Goal: Navigation & Orientation: Find specific page/section

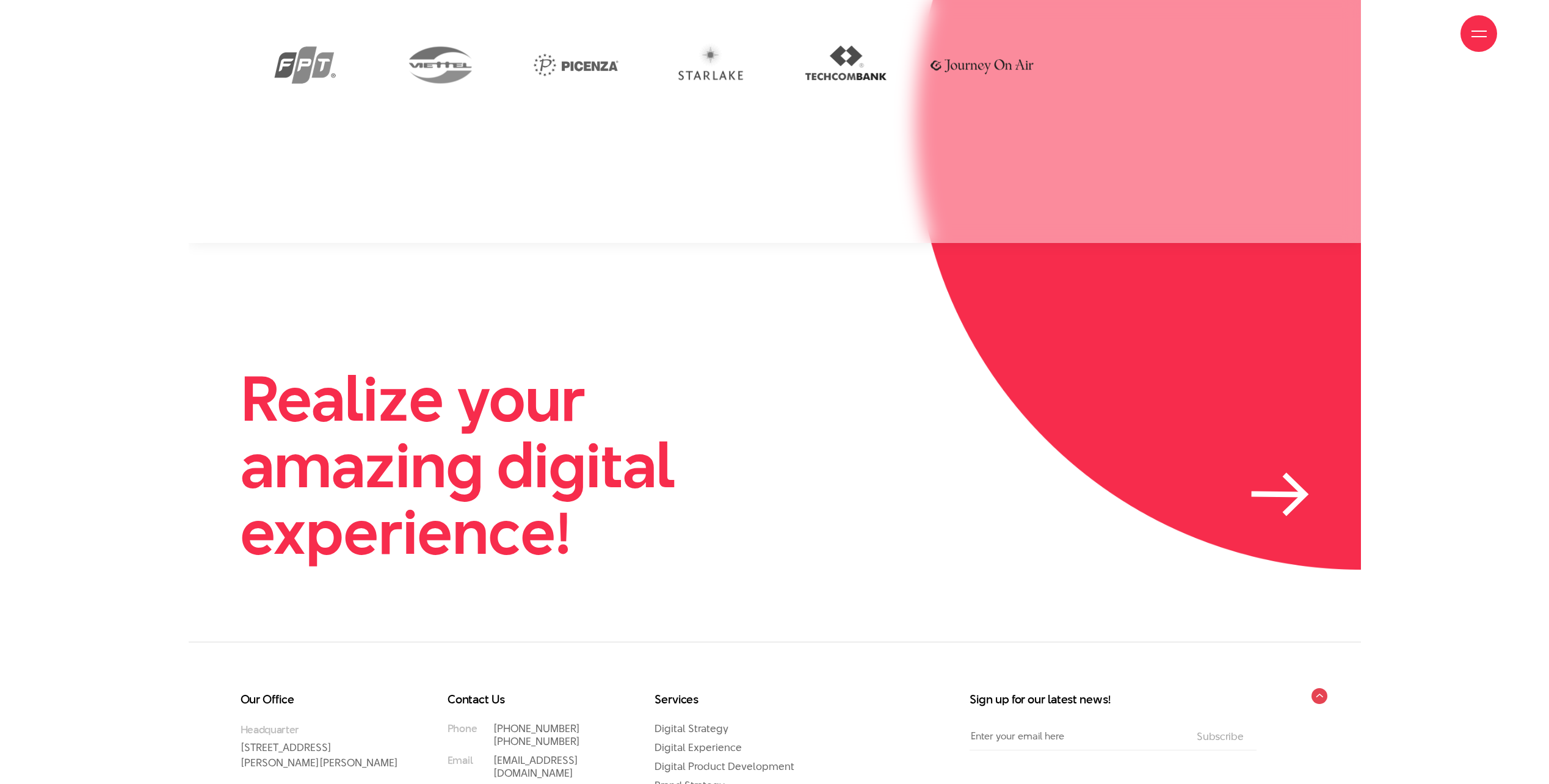
scroll to position [3875, 0]
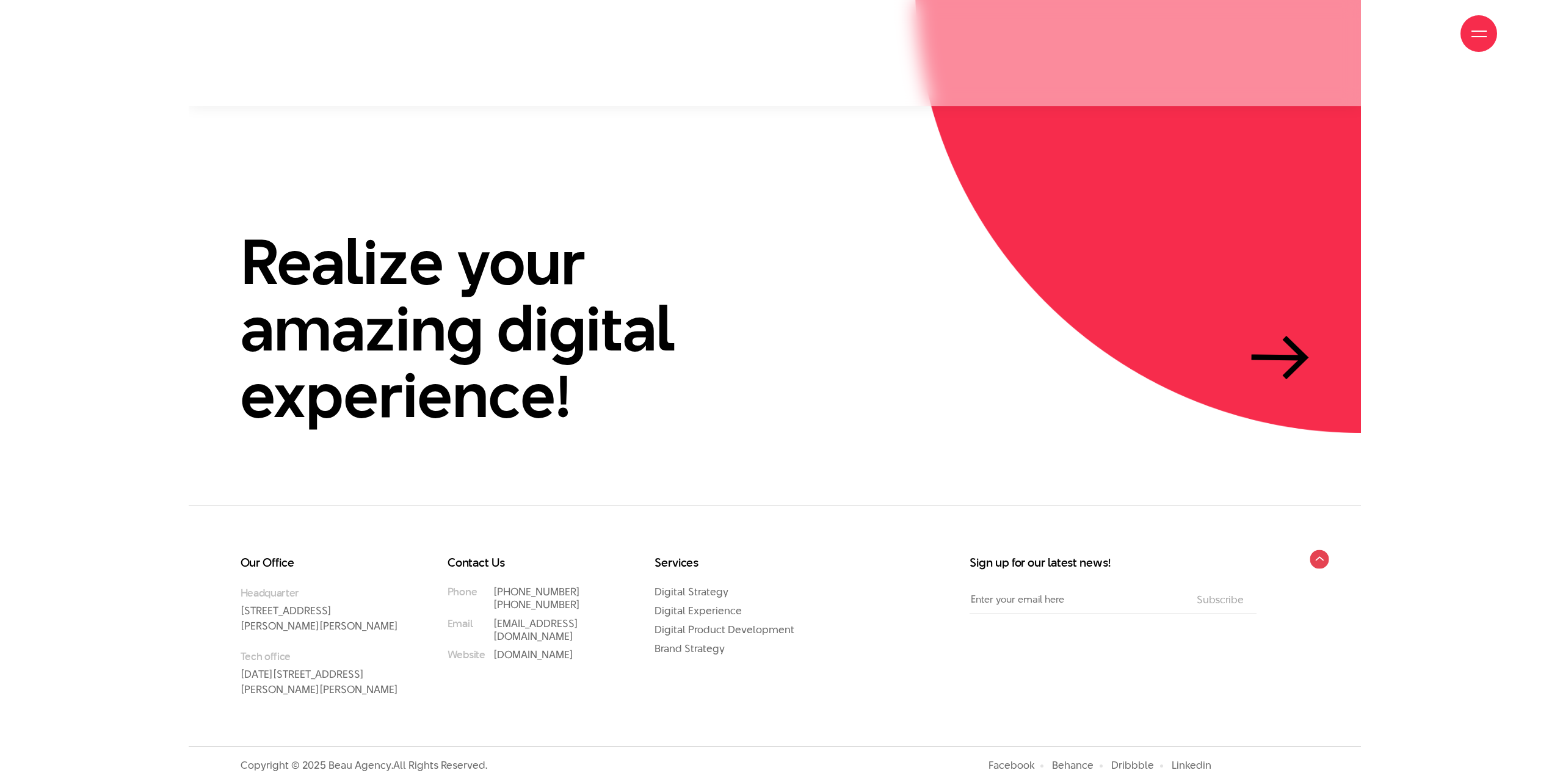
click at [1028, 490] on circle at bounding box center [1319, 558] width 19 height 19
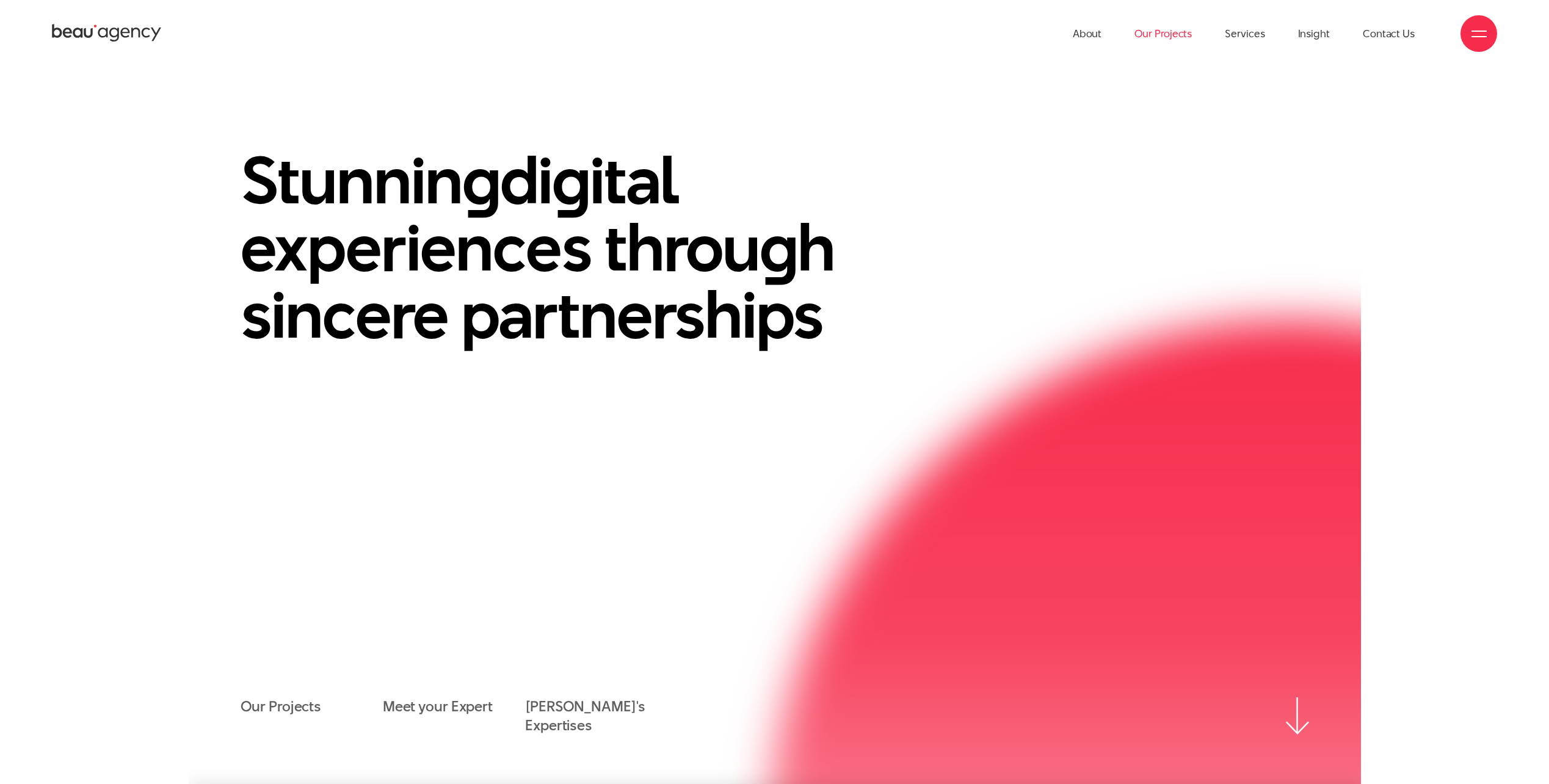
click at [1028, 35] on link "Our Projects" at bounding box center [1163, 33] width 57 height 67
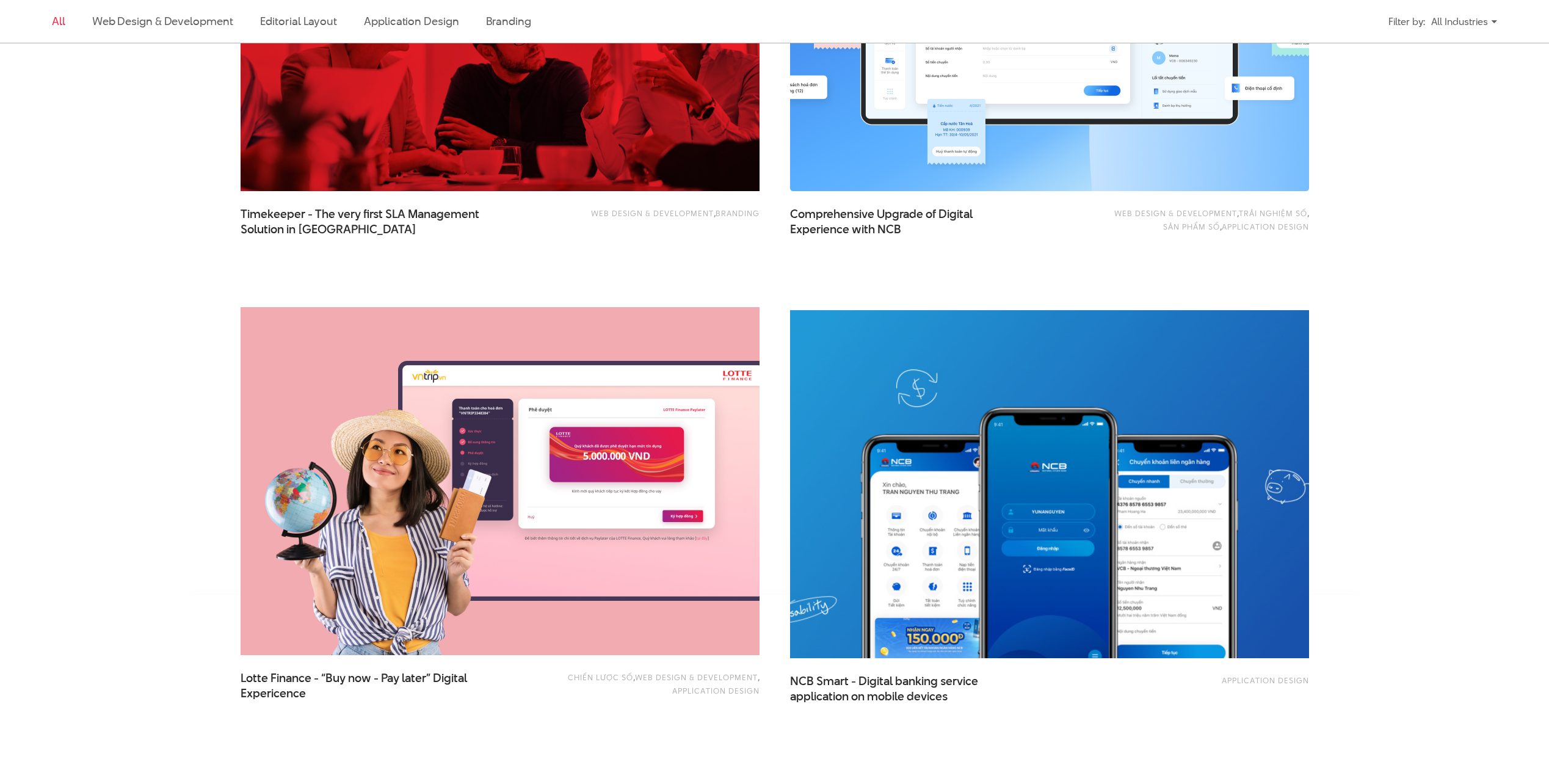
scroll to position [2686, 0]
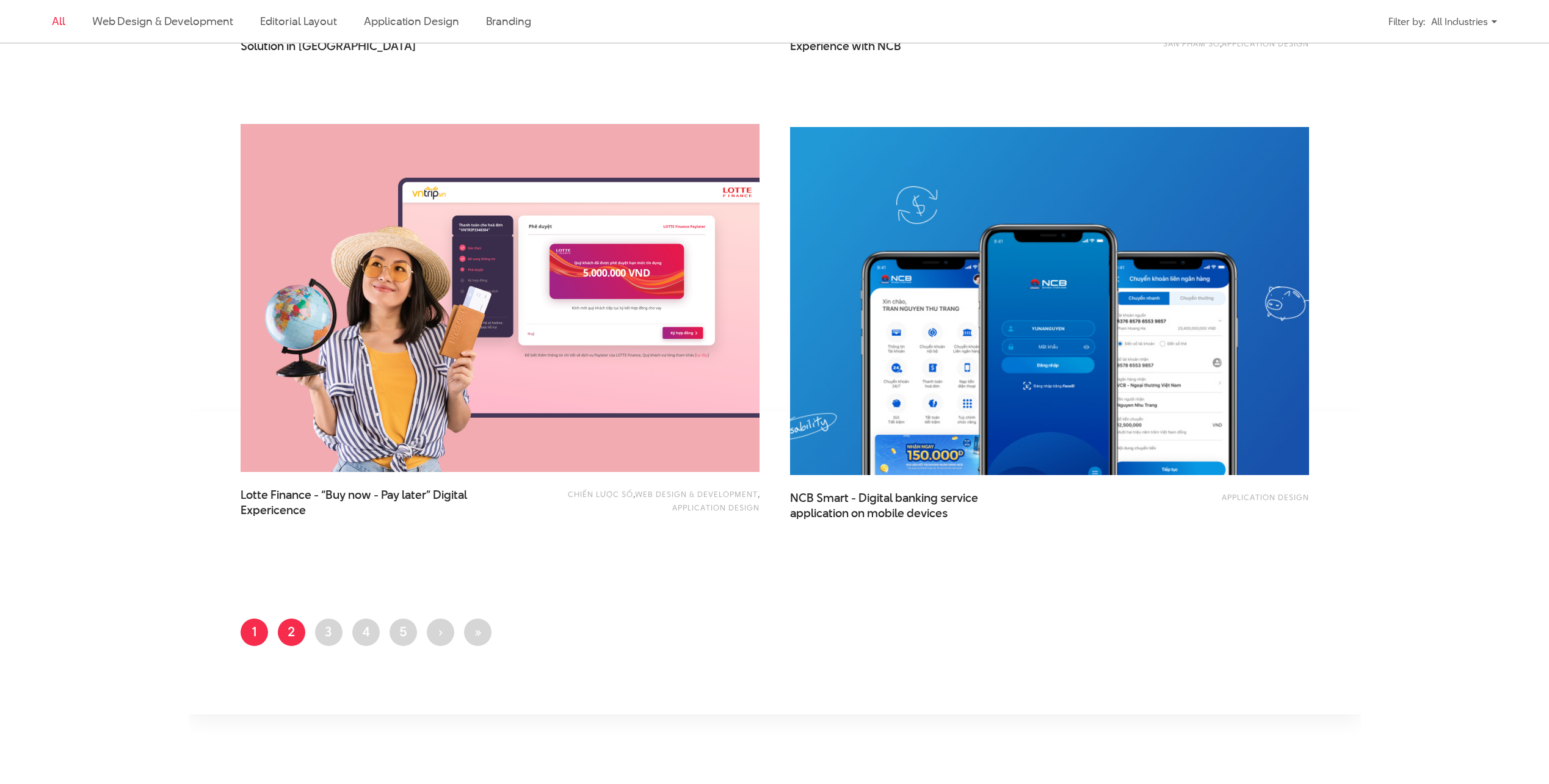
click at [302, 636] on link "Page 2" at bounding box center [292, 632] width 27 height 27
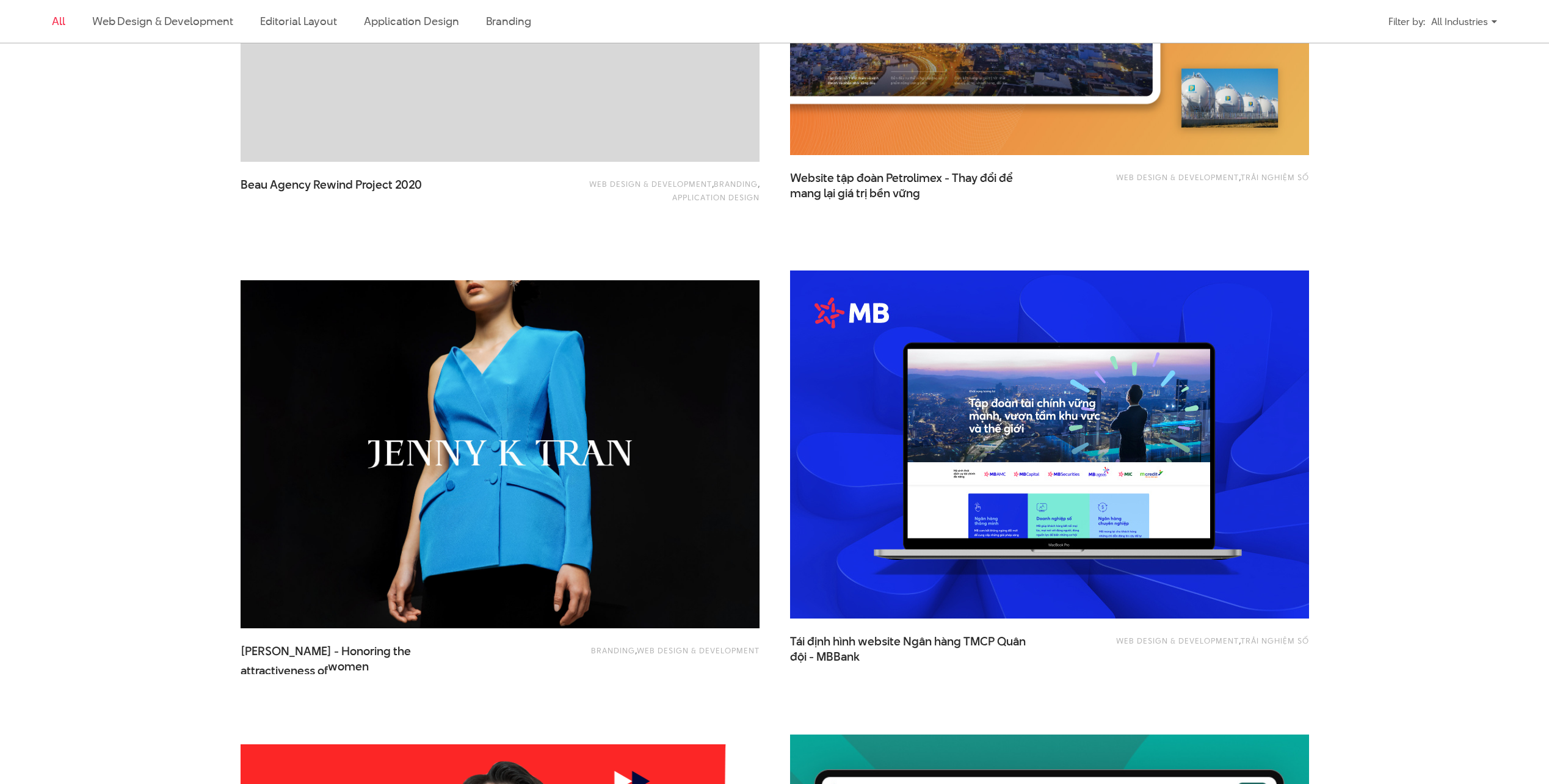
scroll to position [1831, 0]
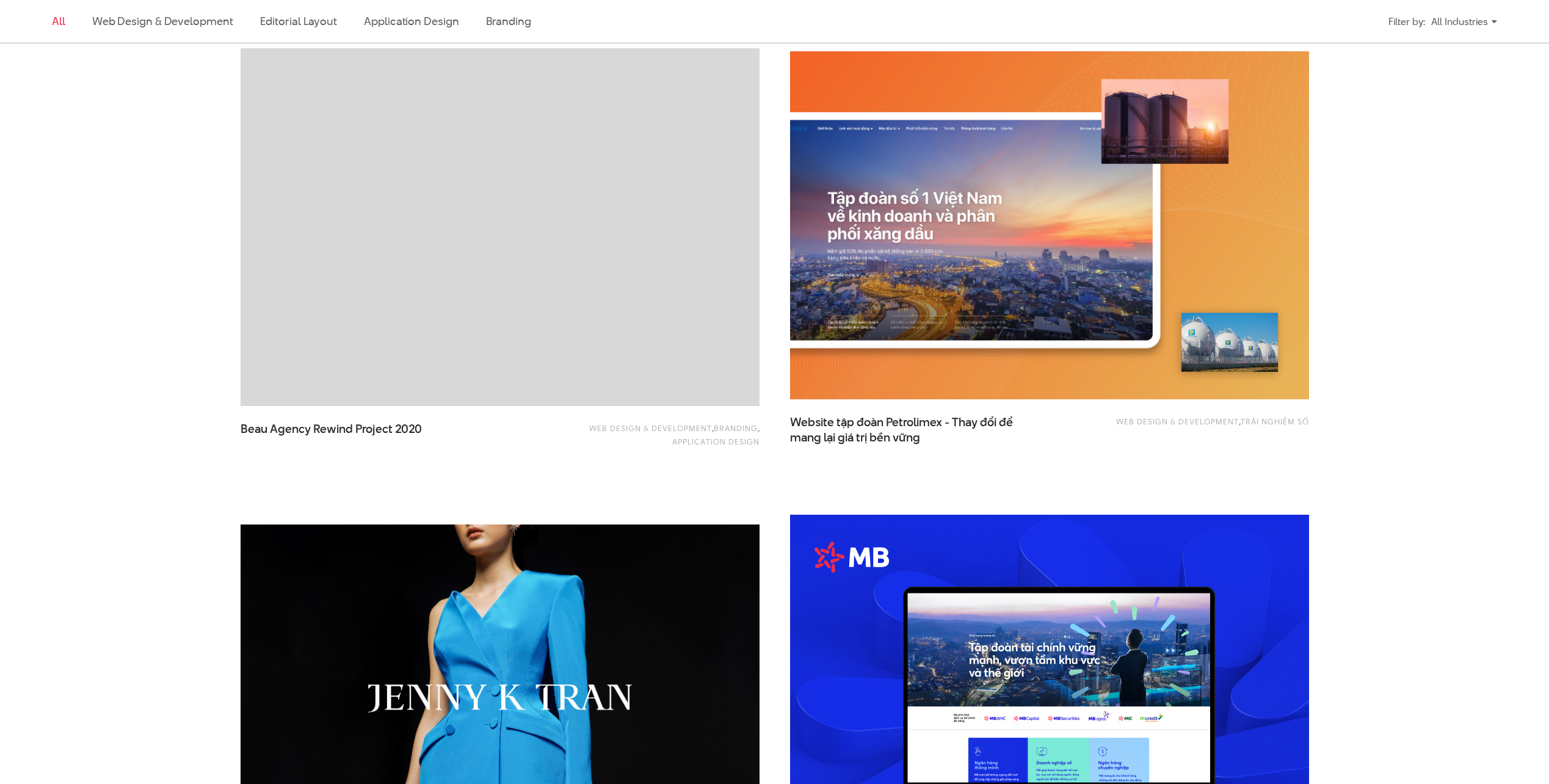
click at [63, 22] on link "All" at bounding box center [58, 21] width 14 height 15
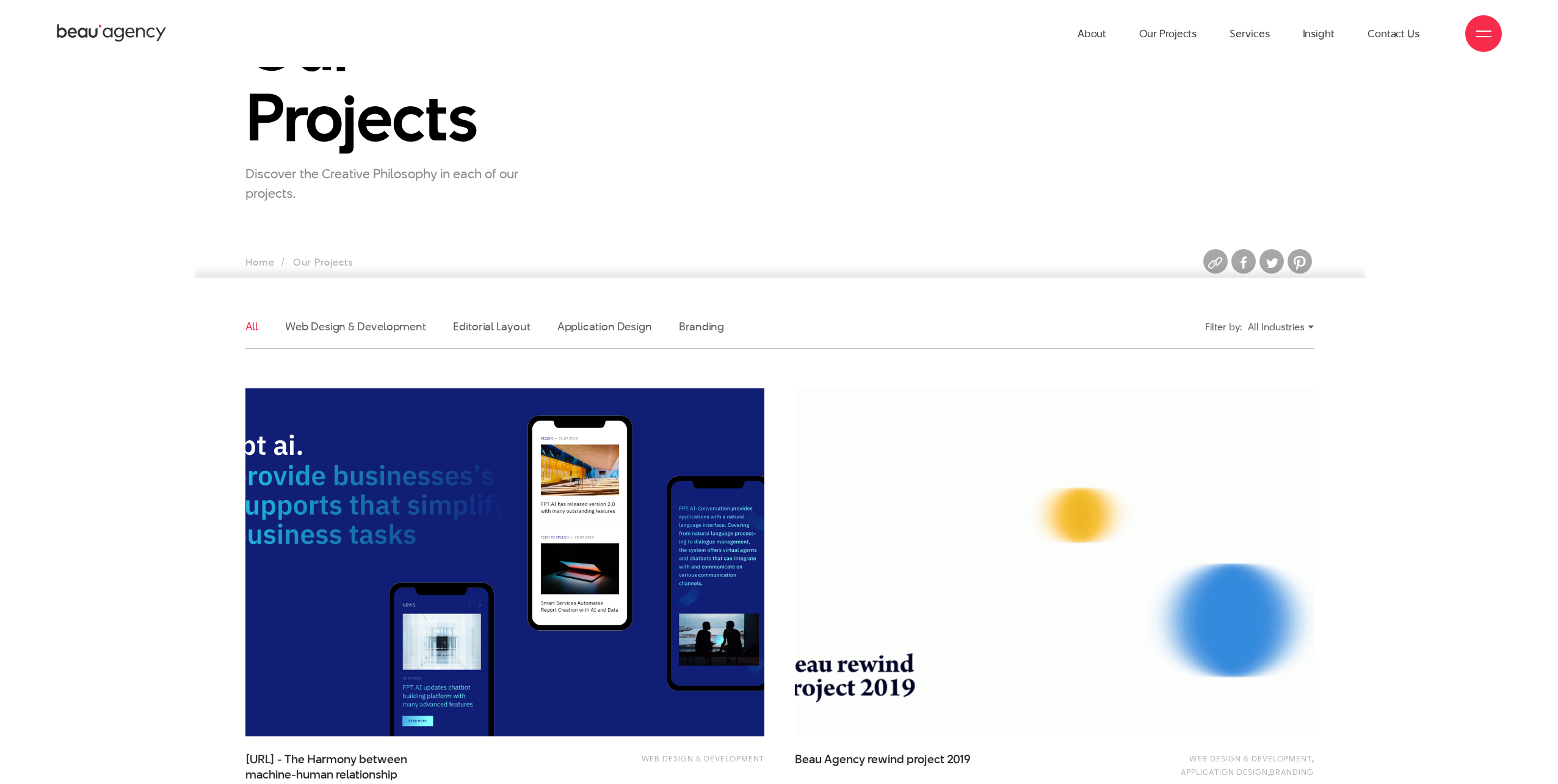
scroll to position [0, 0]
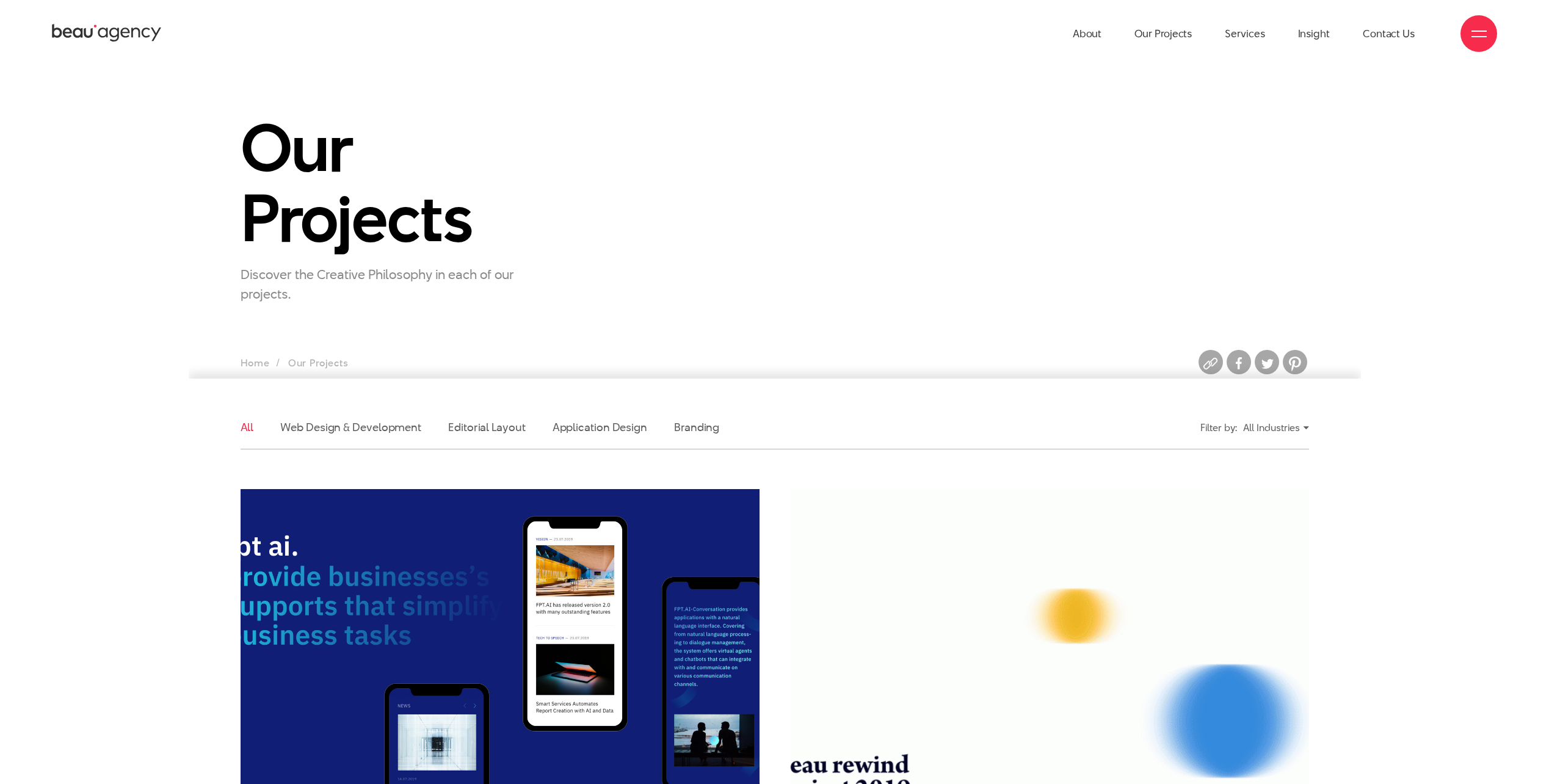
click at [1477, 37] on span at bounding box center [1479, 36] width 15 height 1
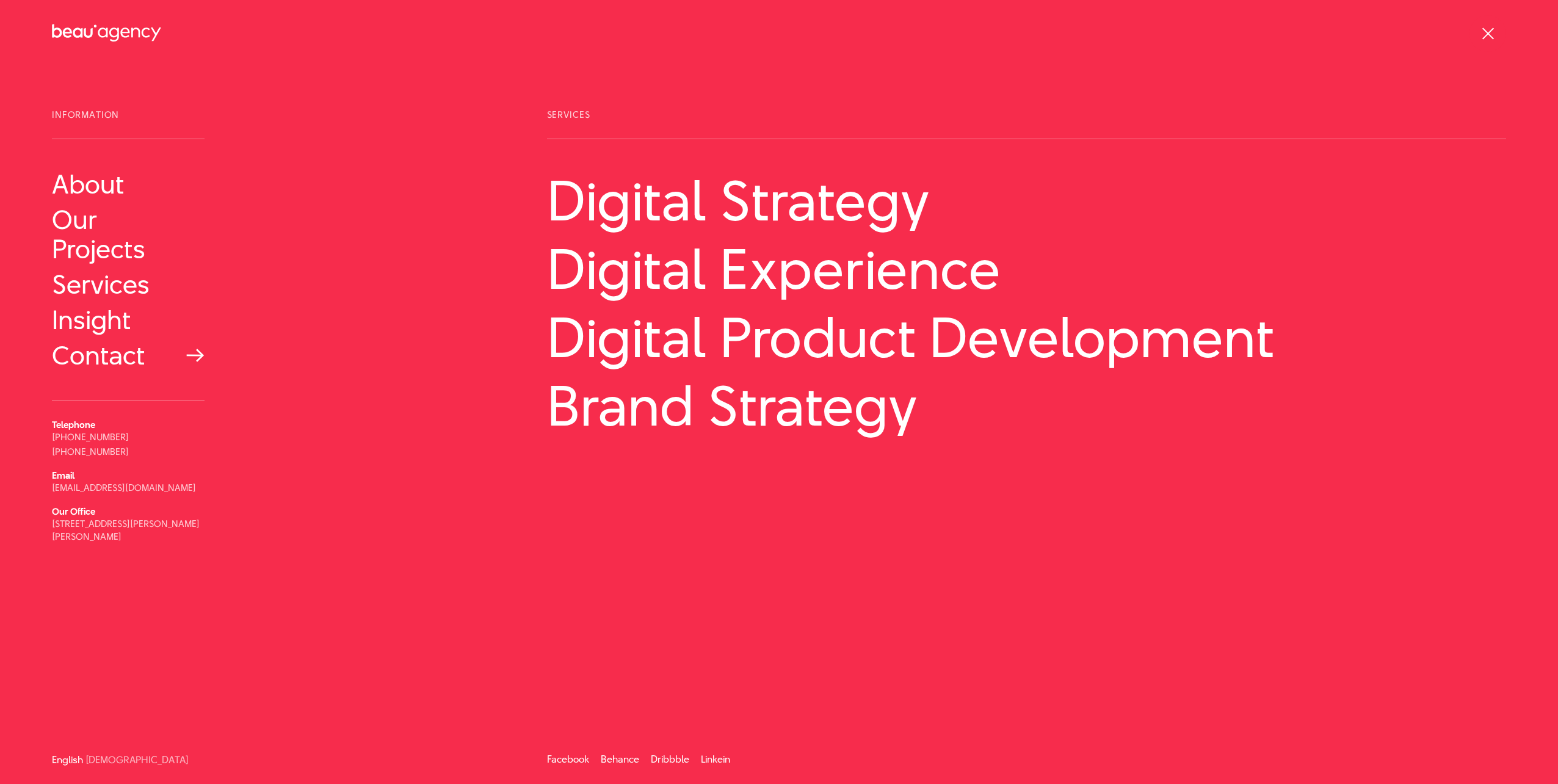
click at [116, 360] on link "Contact" at bounding box center [128, 355] width 153 height 29
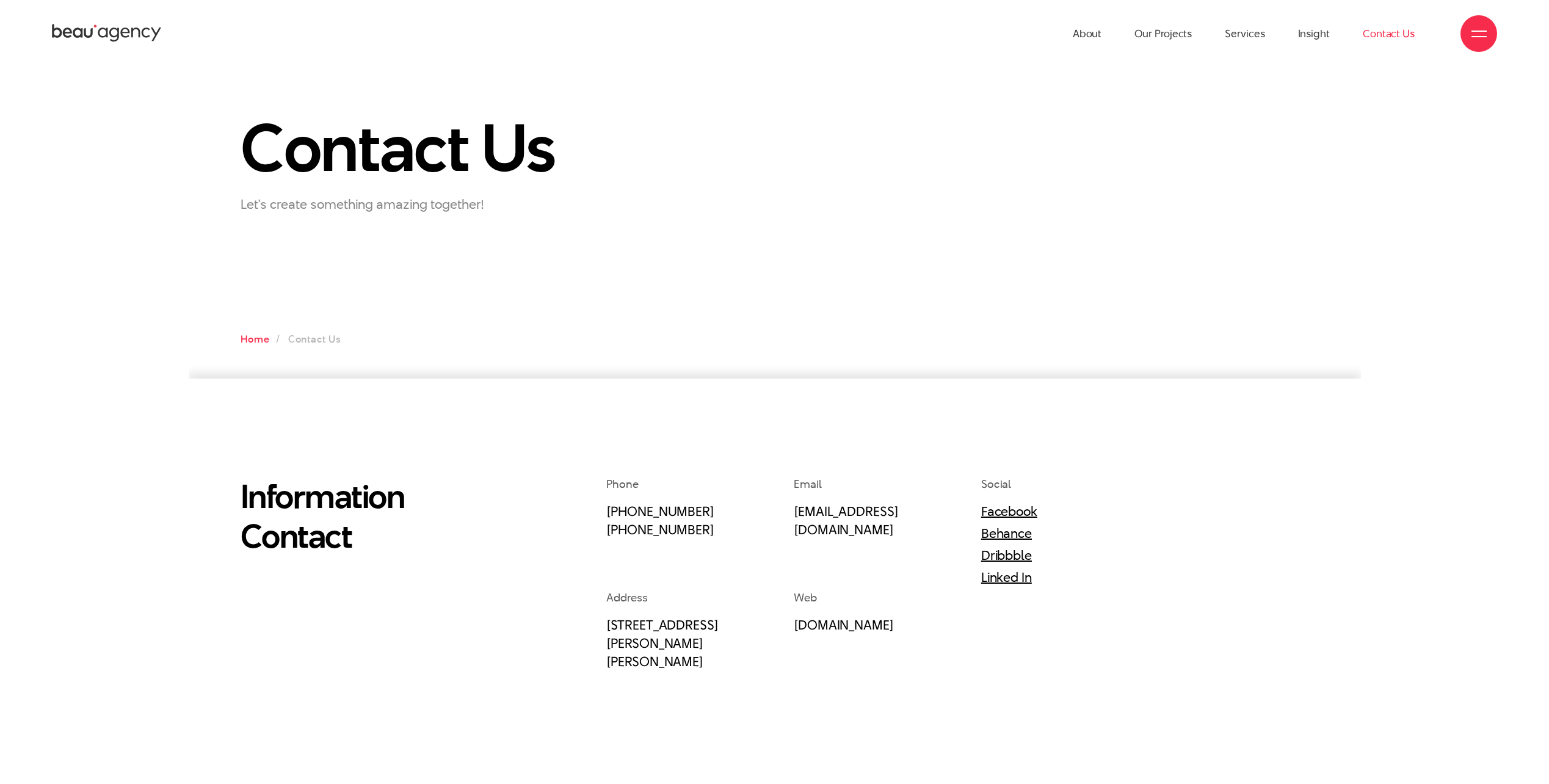
click at [258, 340] on link "Home" at bounding box center [255, 339] width 29 height 14
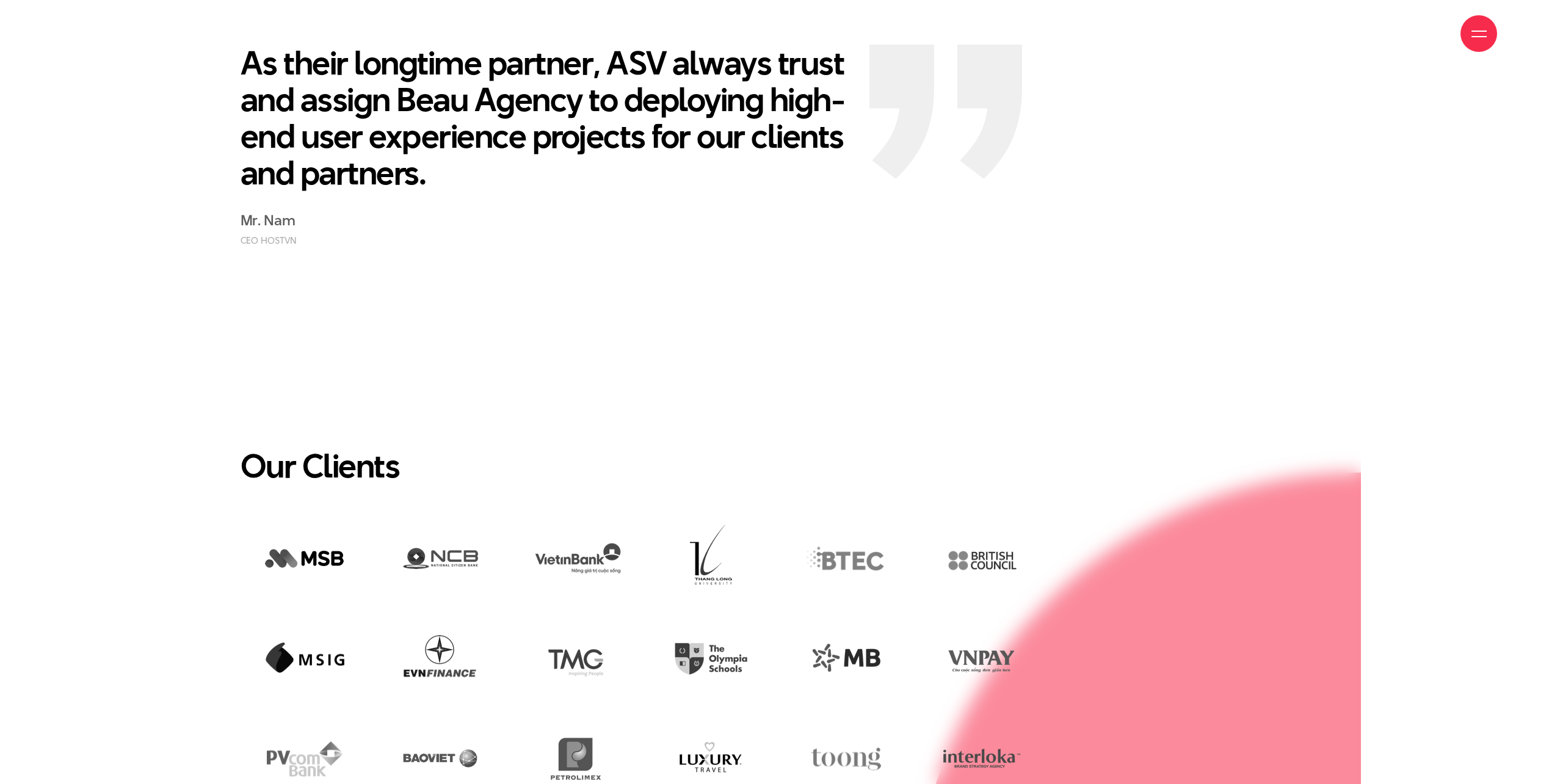
scroll to position [3296, 0]
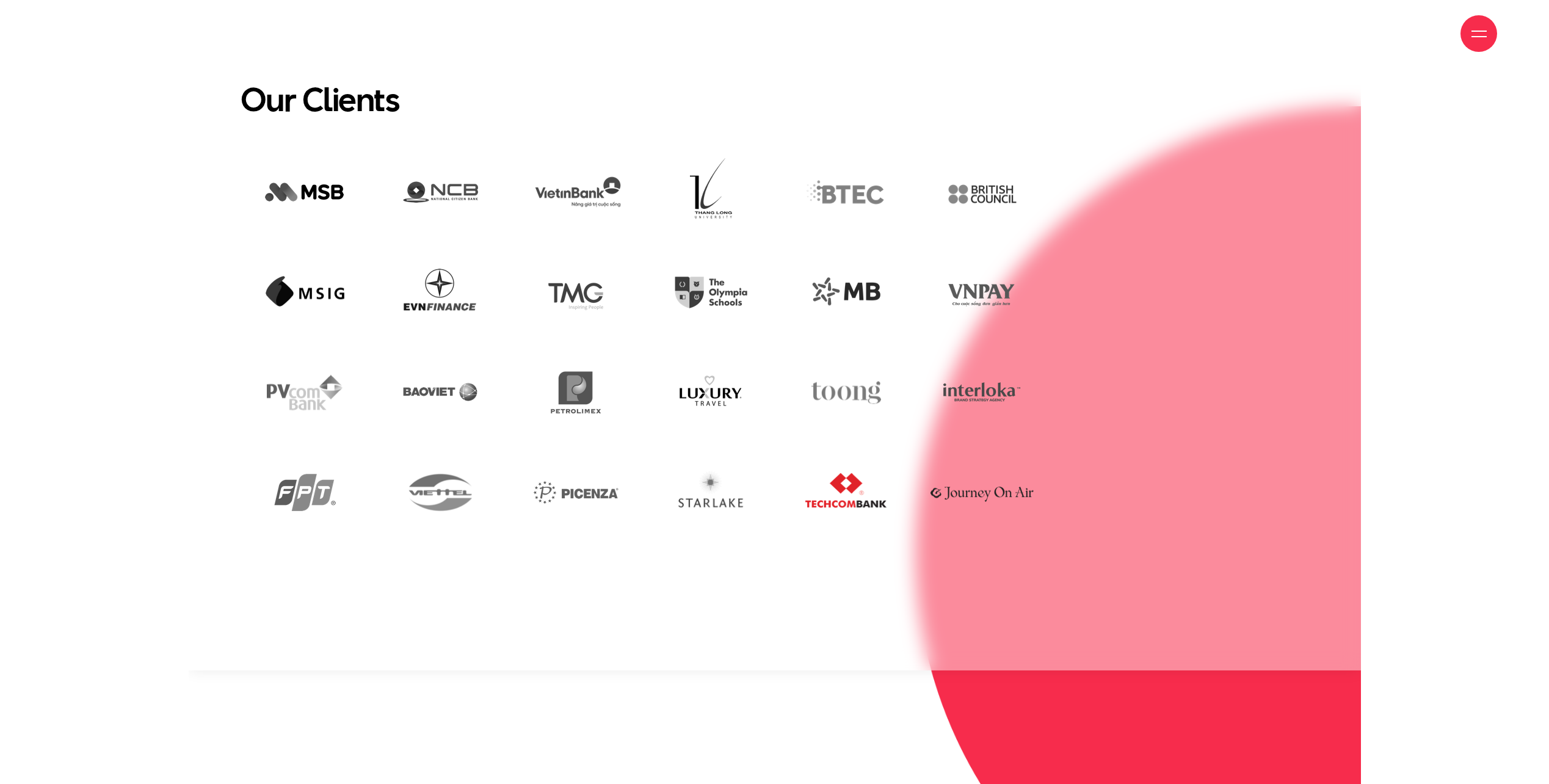
click at [862, 498] on img at bounding box center [846, 492] width 116 height 80
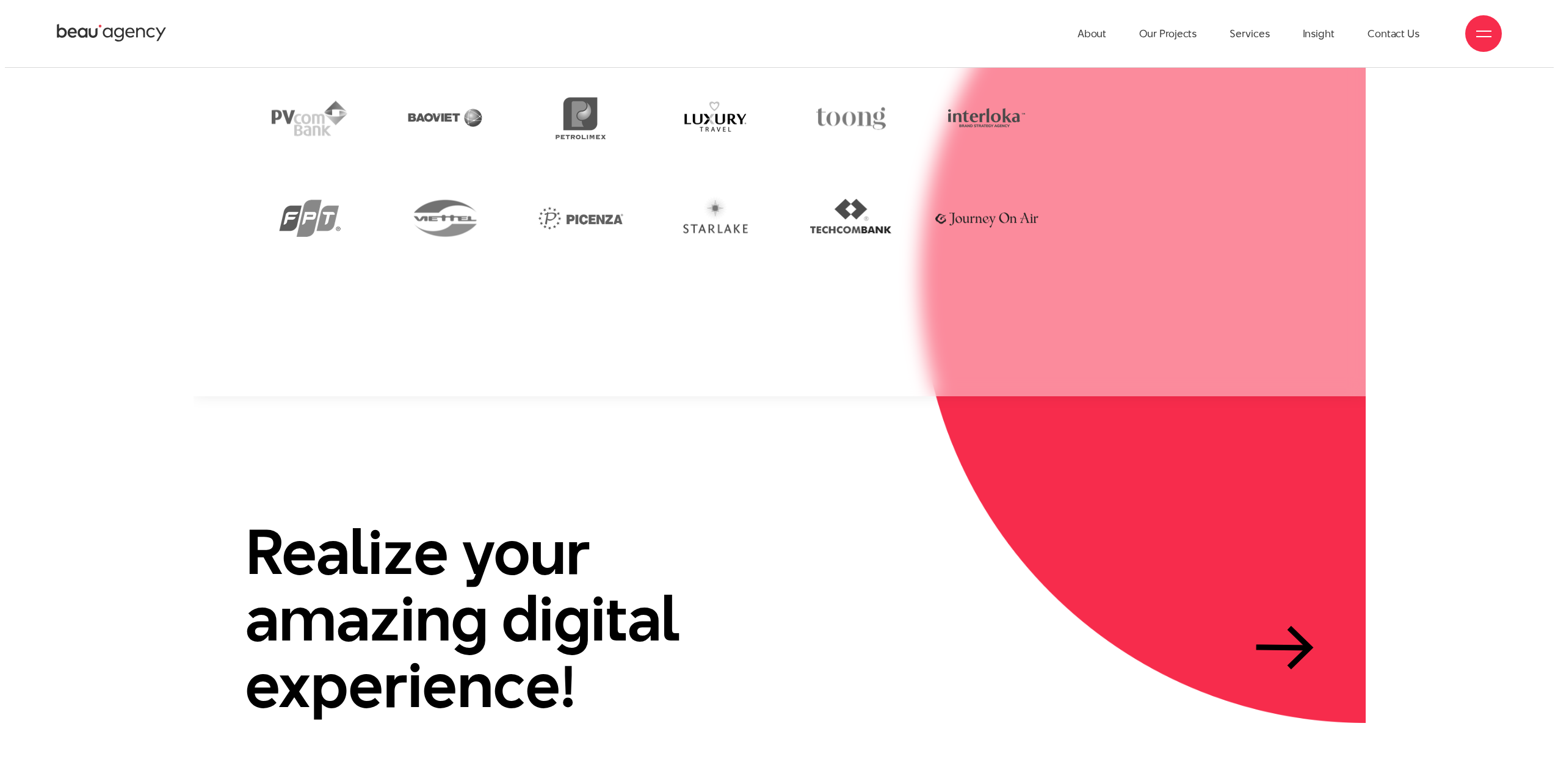
scroll to position [3326, 0]
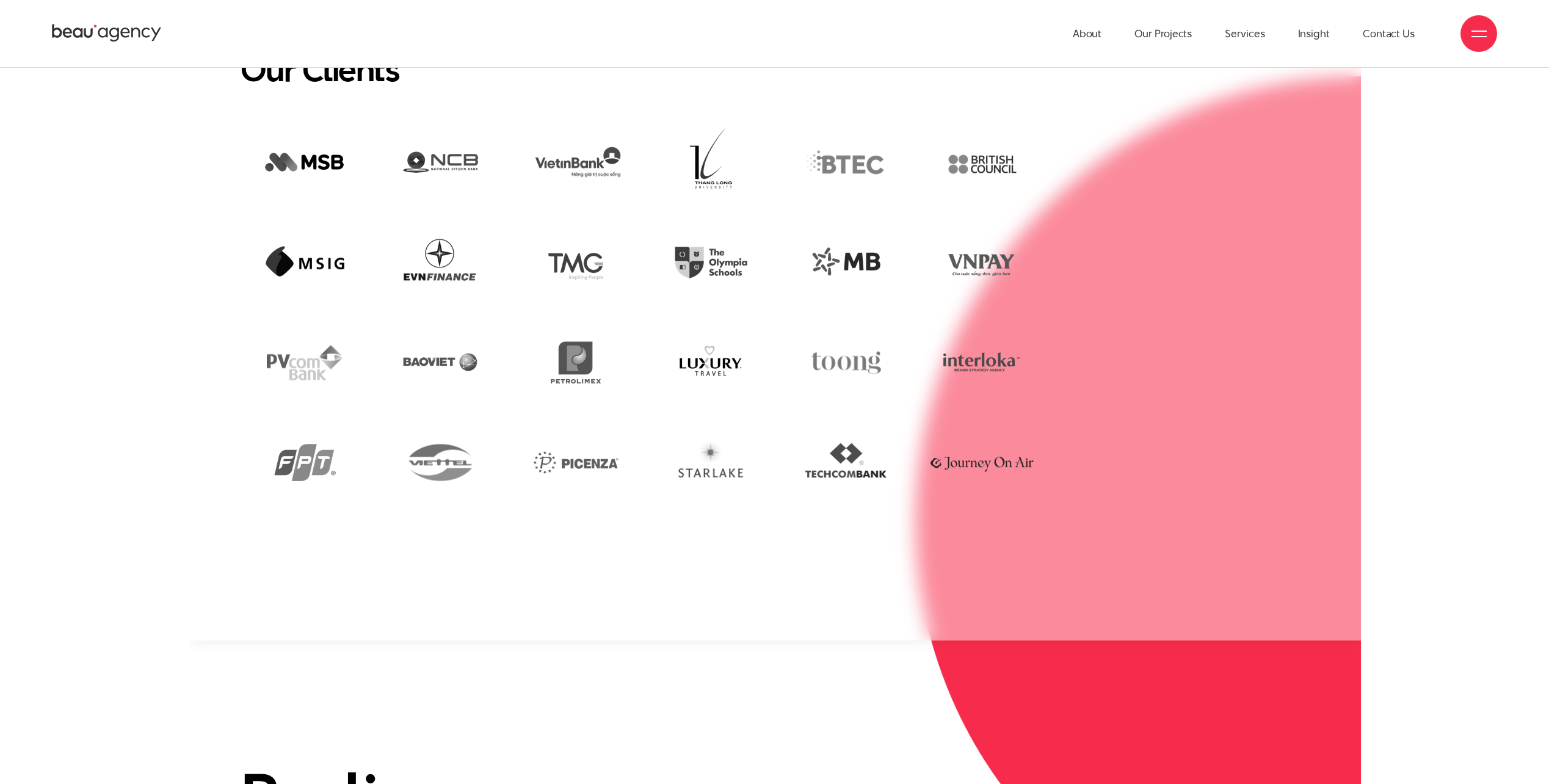
click at [1484, 44] on div at bounding box center [1479, 33] width 37 height 37
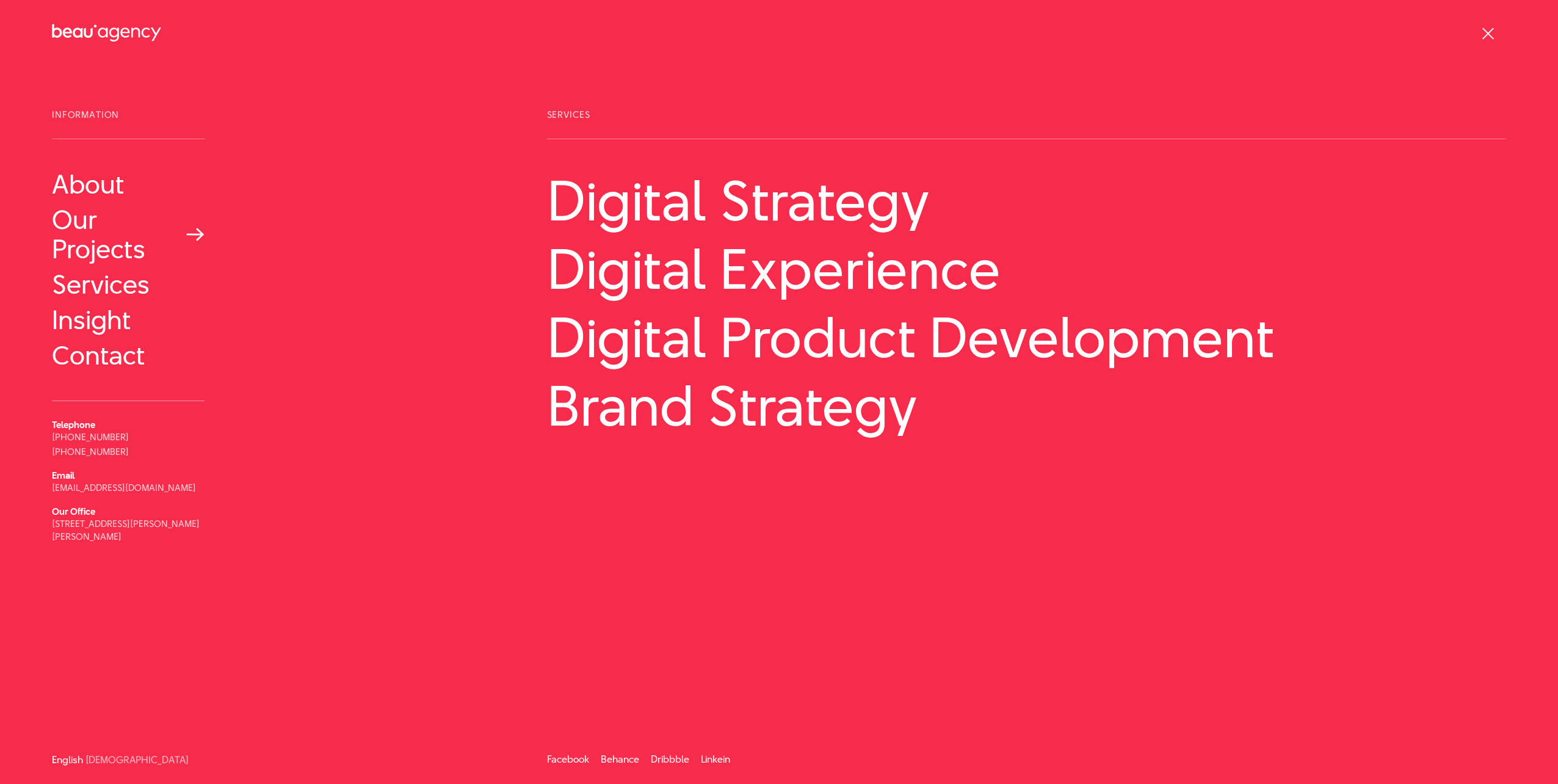
click at [71, 252] on link "Our Projects" at bounding box center [128, 234] width 153 height 58
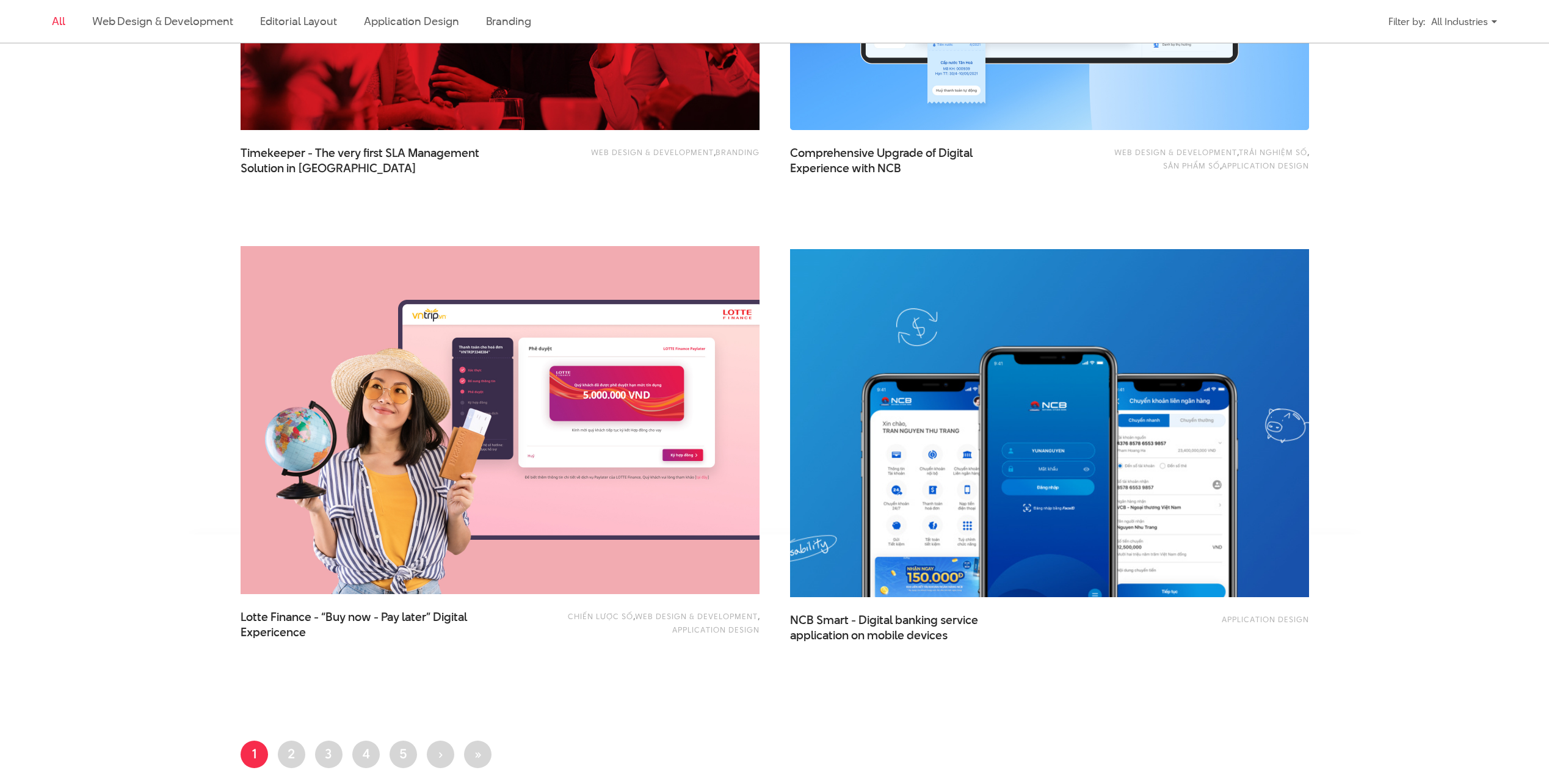
scroll to position [2807, 0]
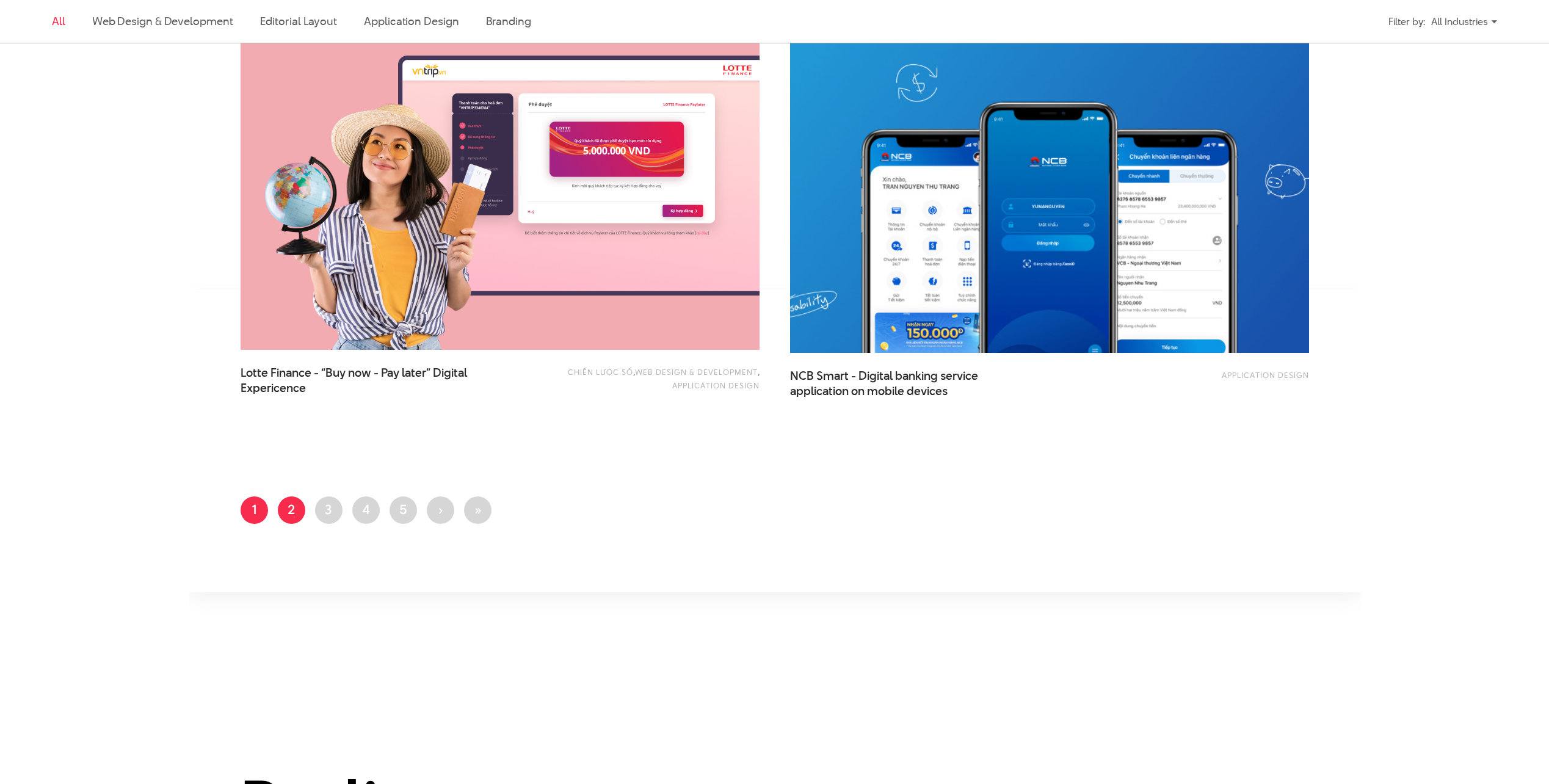
click at [291, 509] on link "Page 2" at bounding box center [292, 510] width 27 height 27
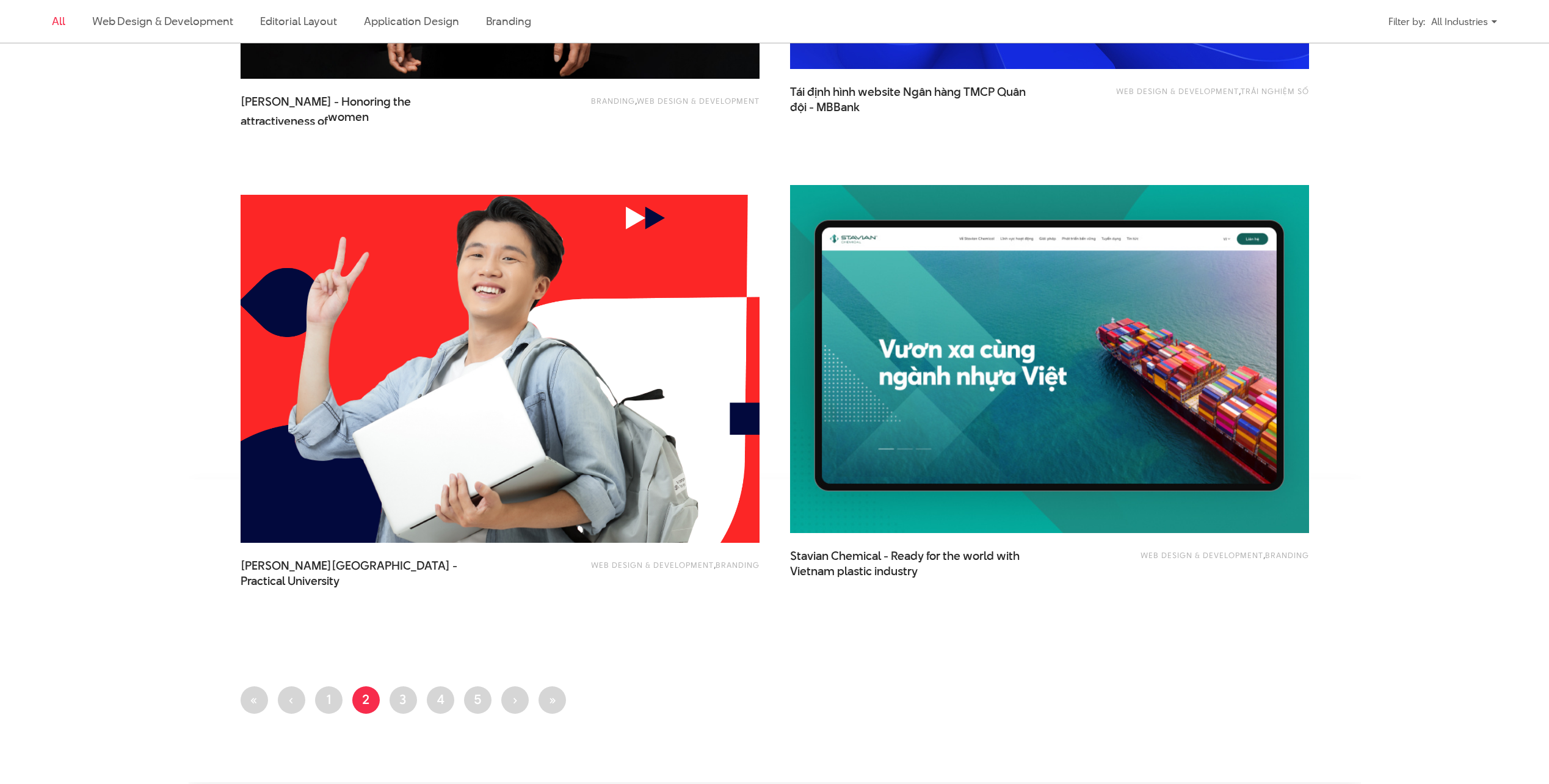
scroll to position [2686, 0]
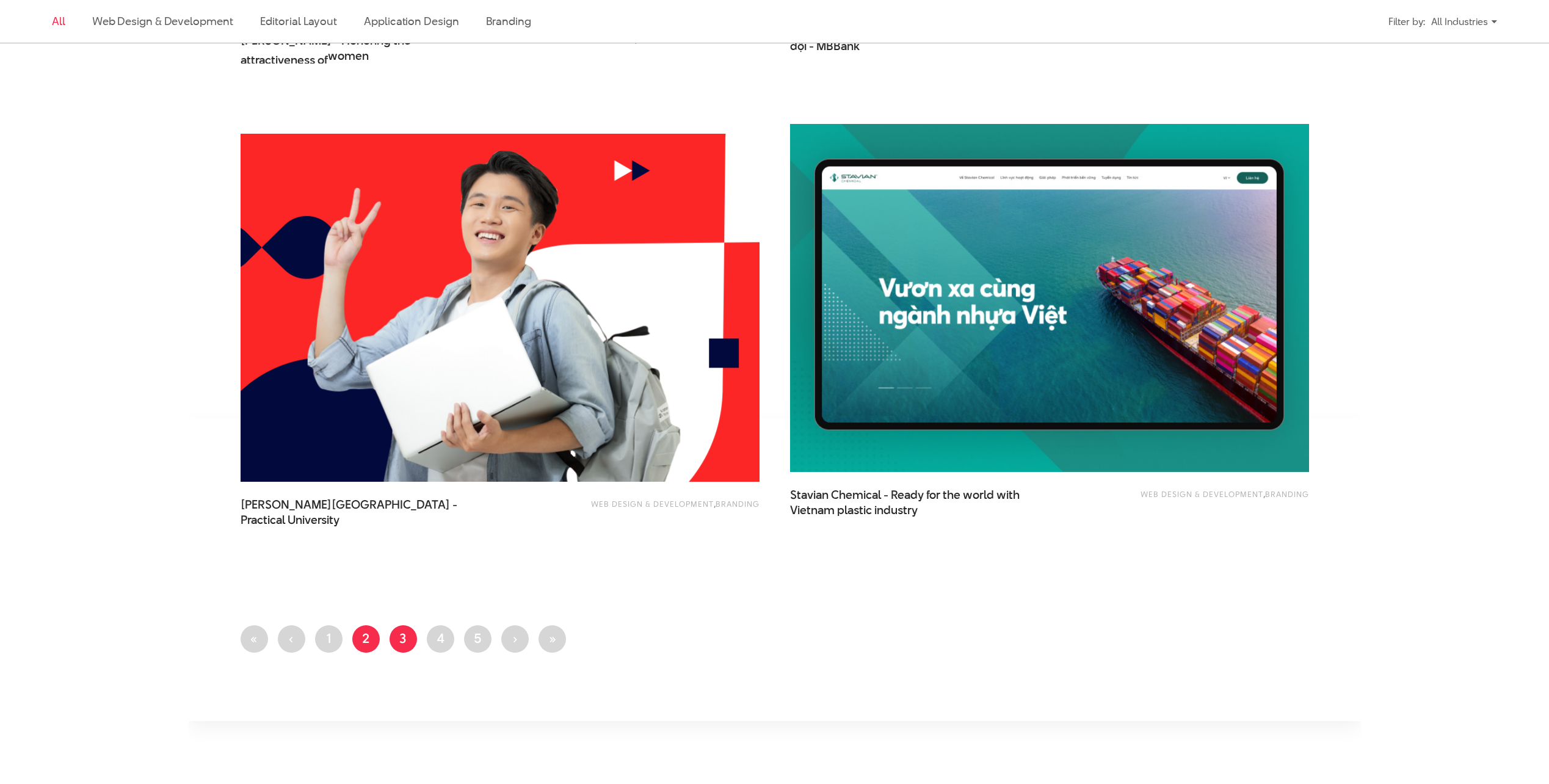
click at [408, 648] on link "Page 3" at bounding box center [403, 639] width 27 height 27
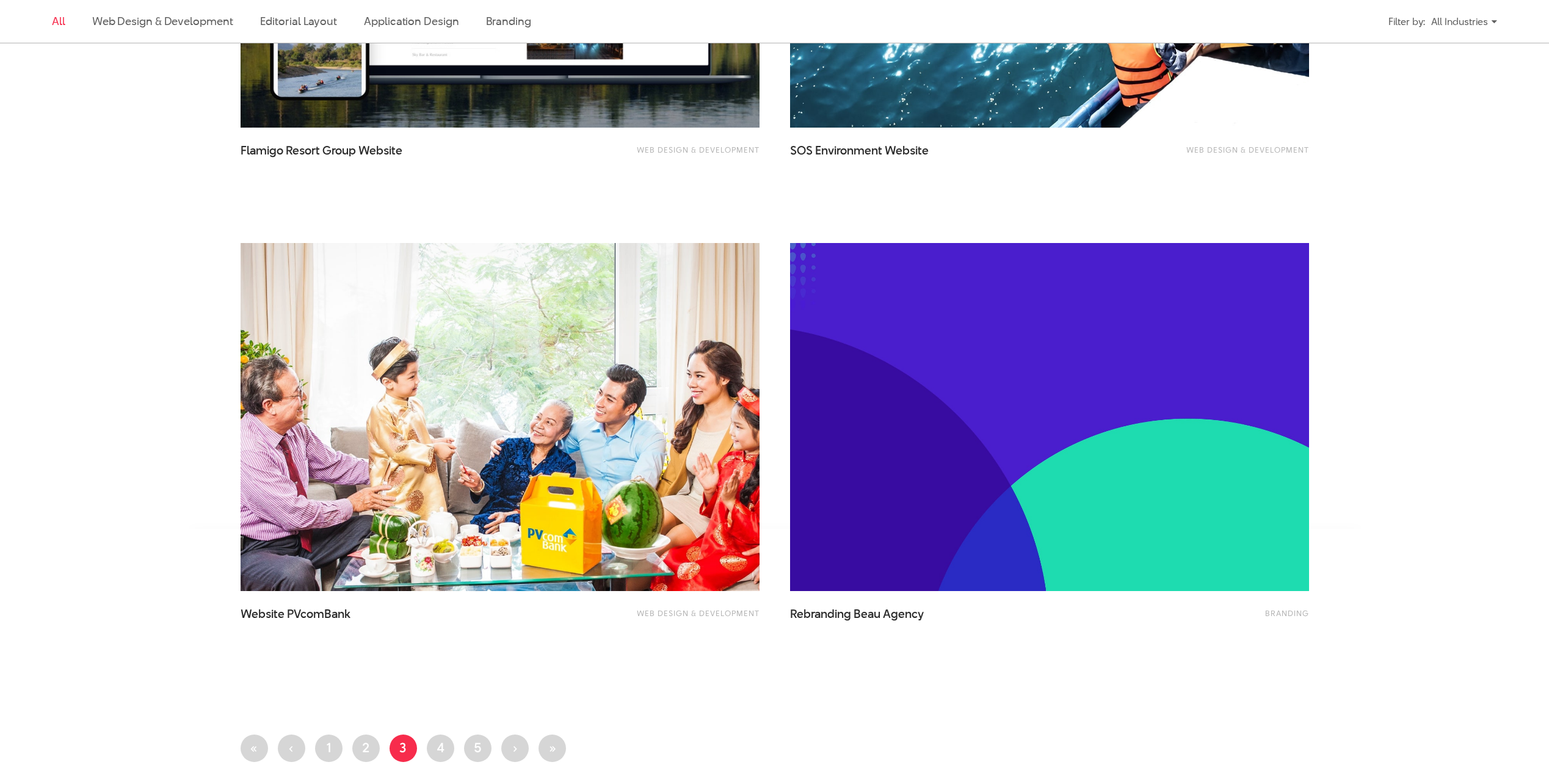
scroll to position [2807, 0]
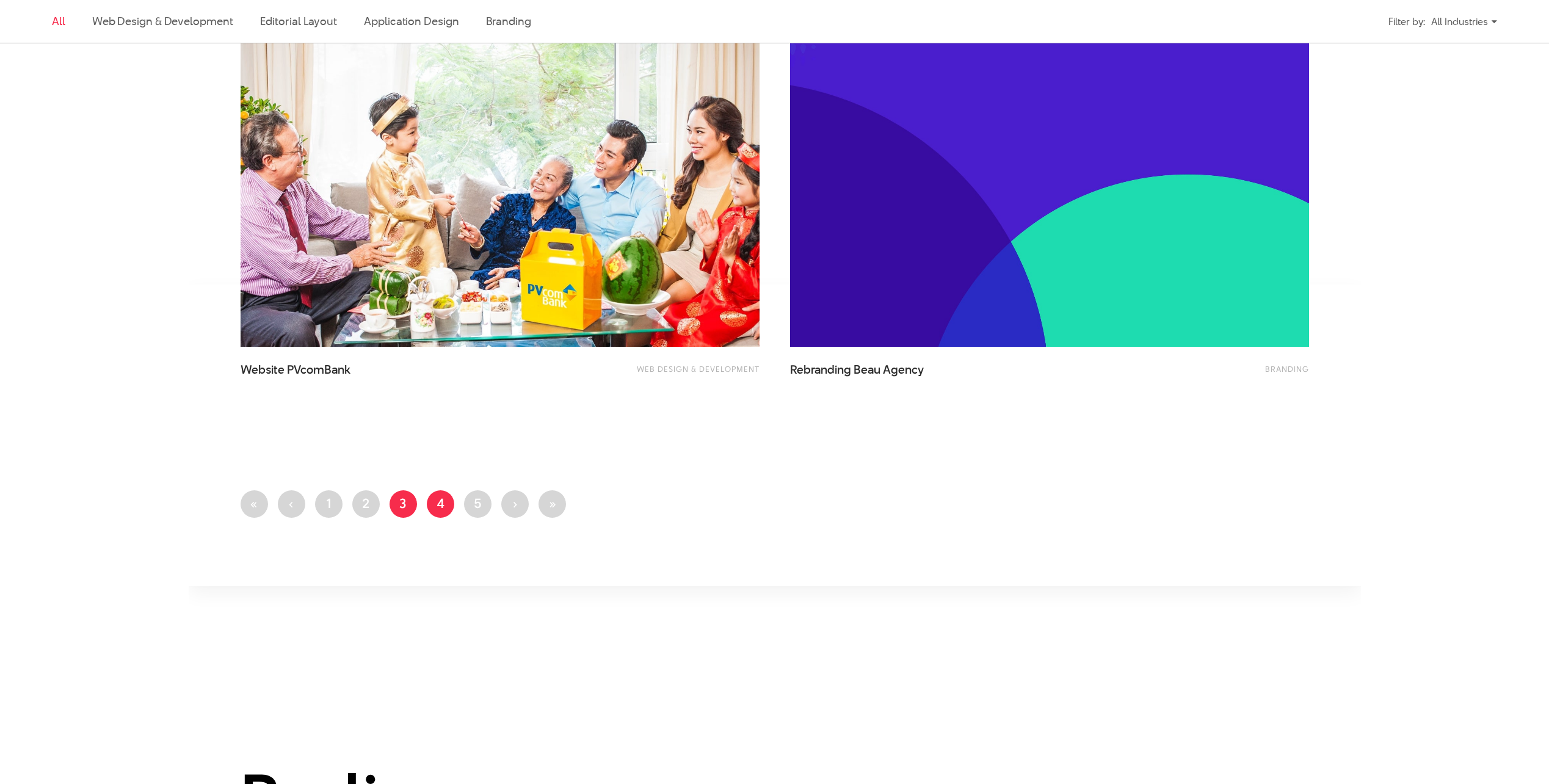
click at [448, 509] on link "Page 4" at bounding box center [440, 504] width 27 height 27
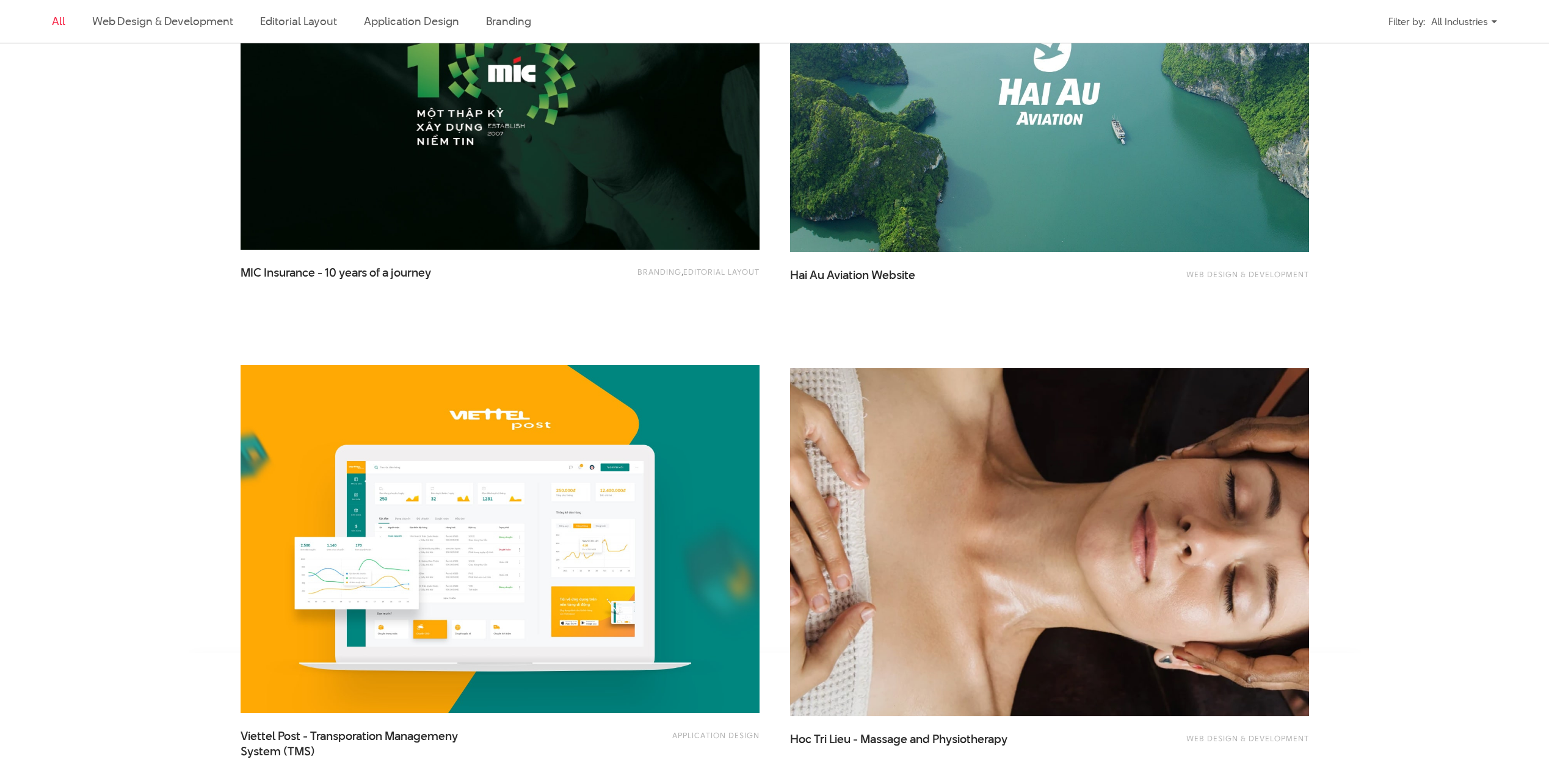
scroll to position [2625, 0]
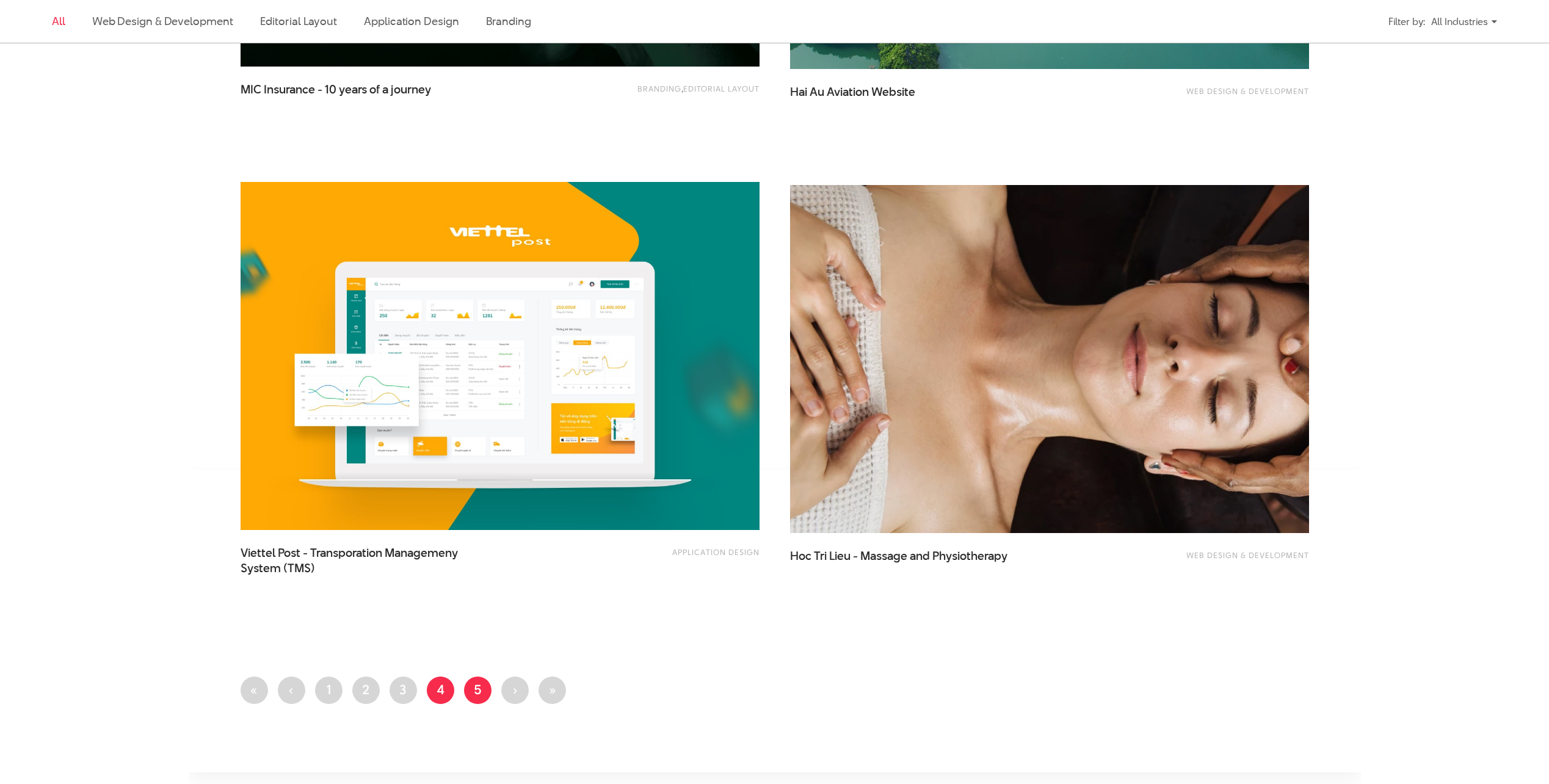
click at [473, 687] on link "Page 5" at bounding box center [478, 690] width 27 height 27
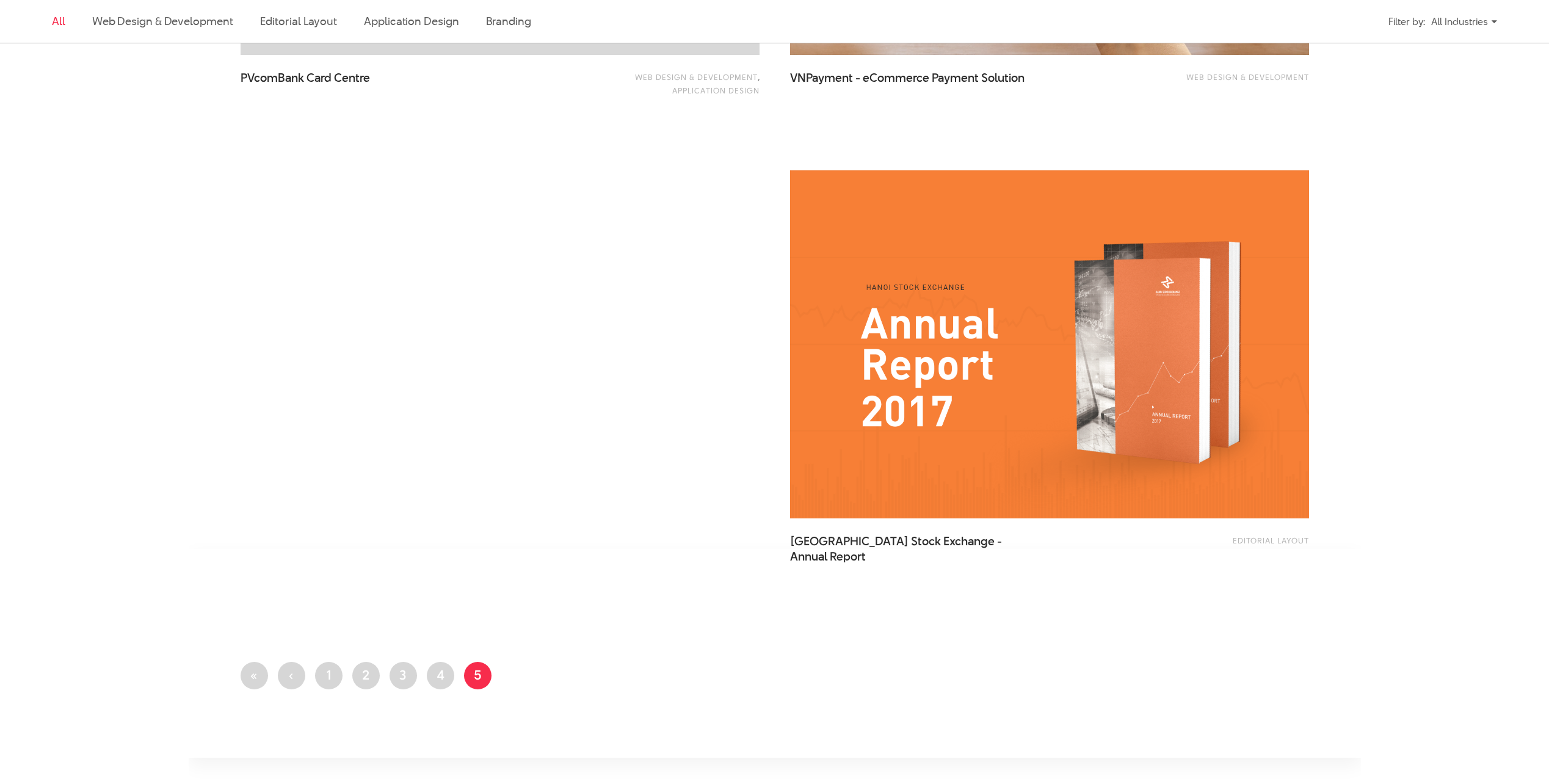
scroll to position [1770, 0]
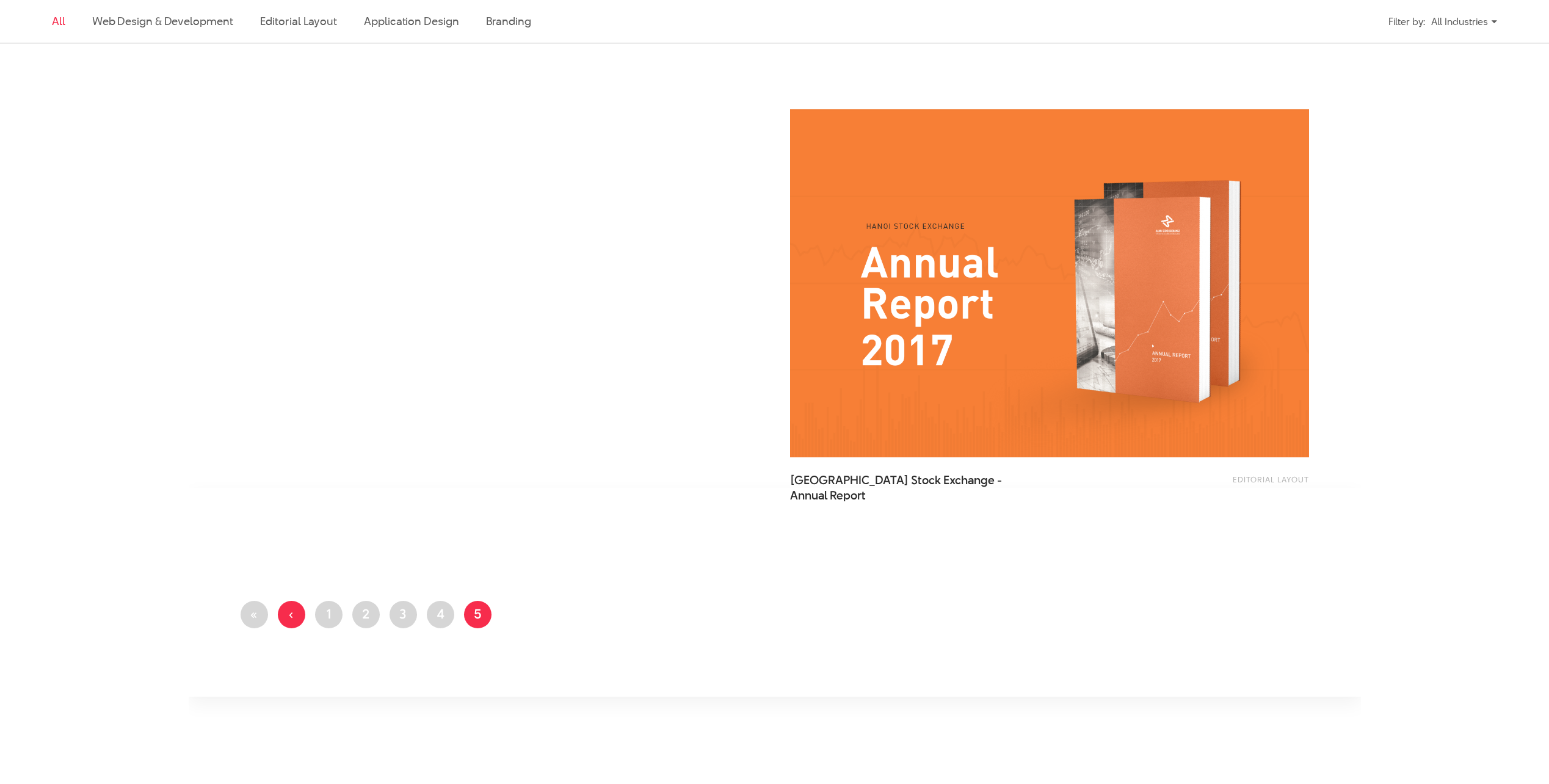
click at [280, 620] on link "Previous page ‹" at bounding box center [292, 614] width 27 height 27
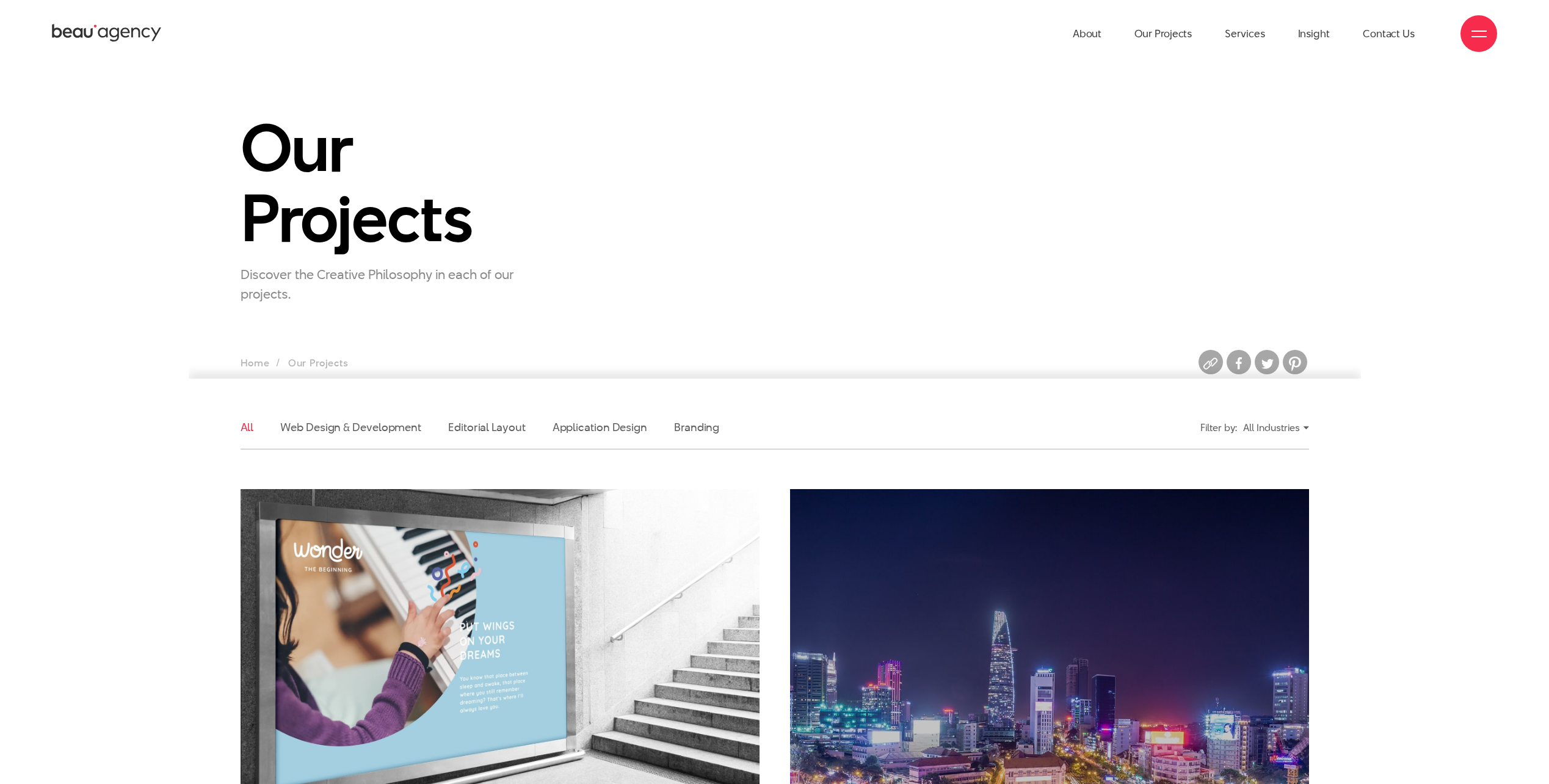
click at [124, 42] on icon at bounding box center [106, 33] width 110 height 21
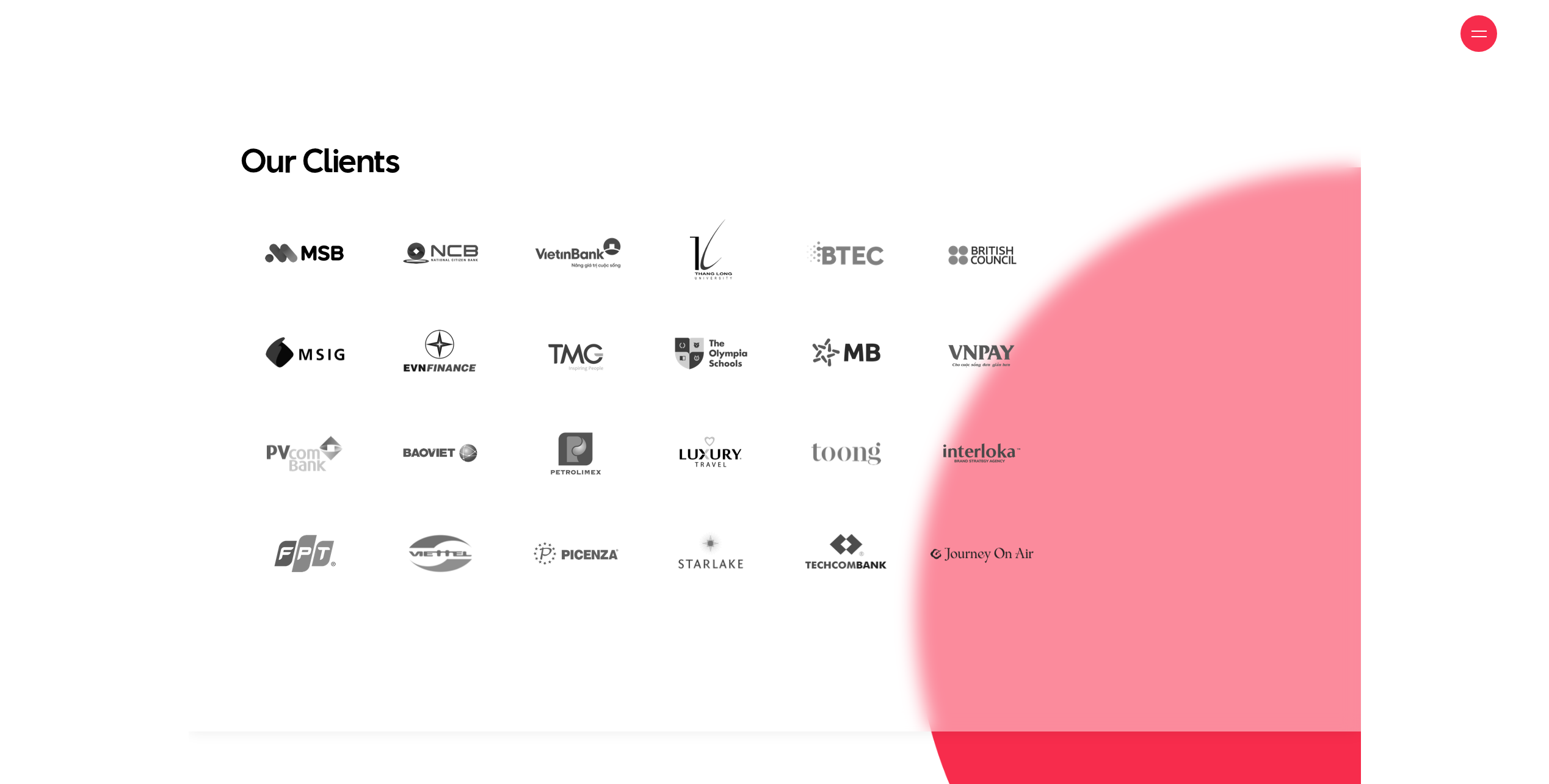
scroll to position [3479, 0]
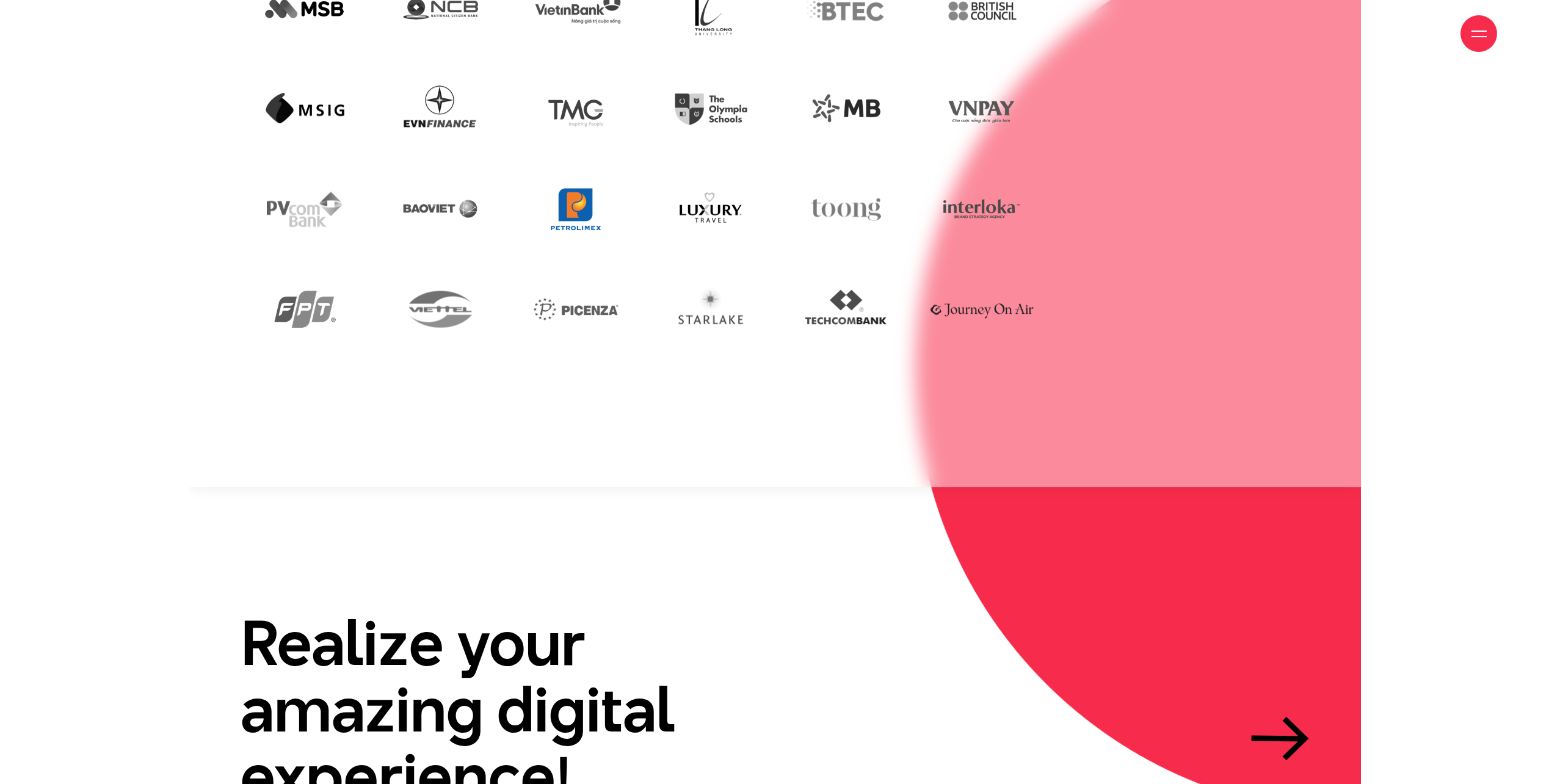
click at [588, 204] on img at bounding box center [576, 209] width 118 height 80
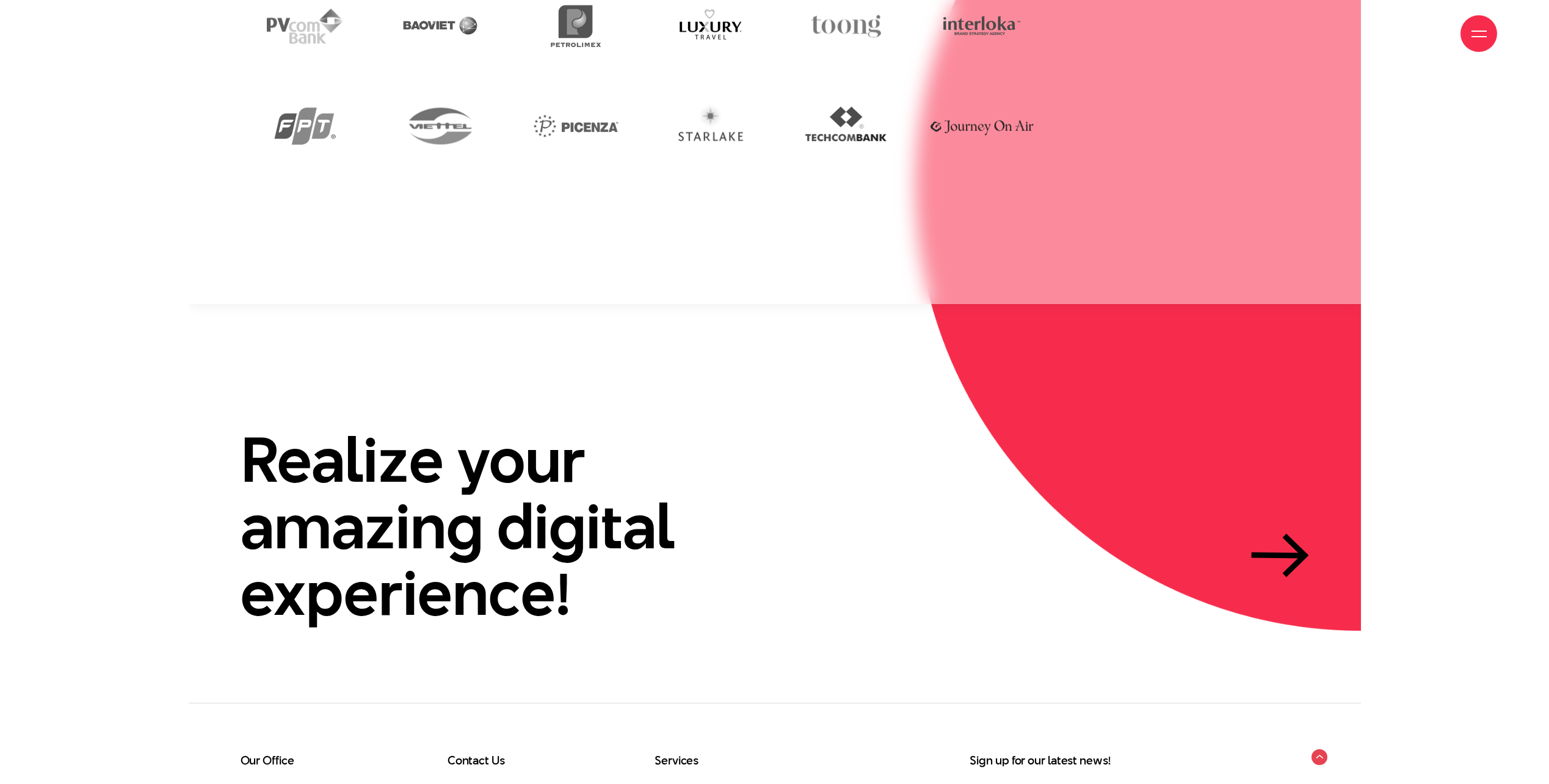
scroll to position [3875, 0]
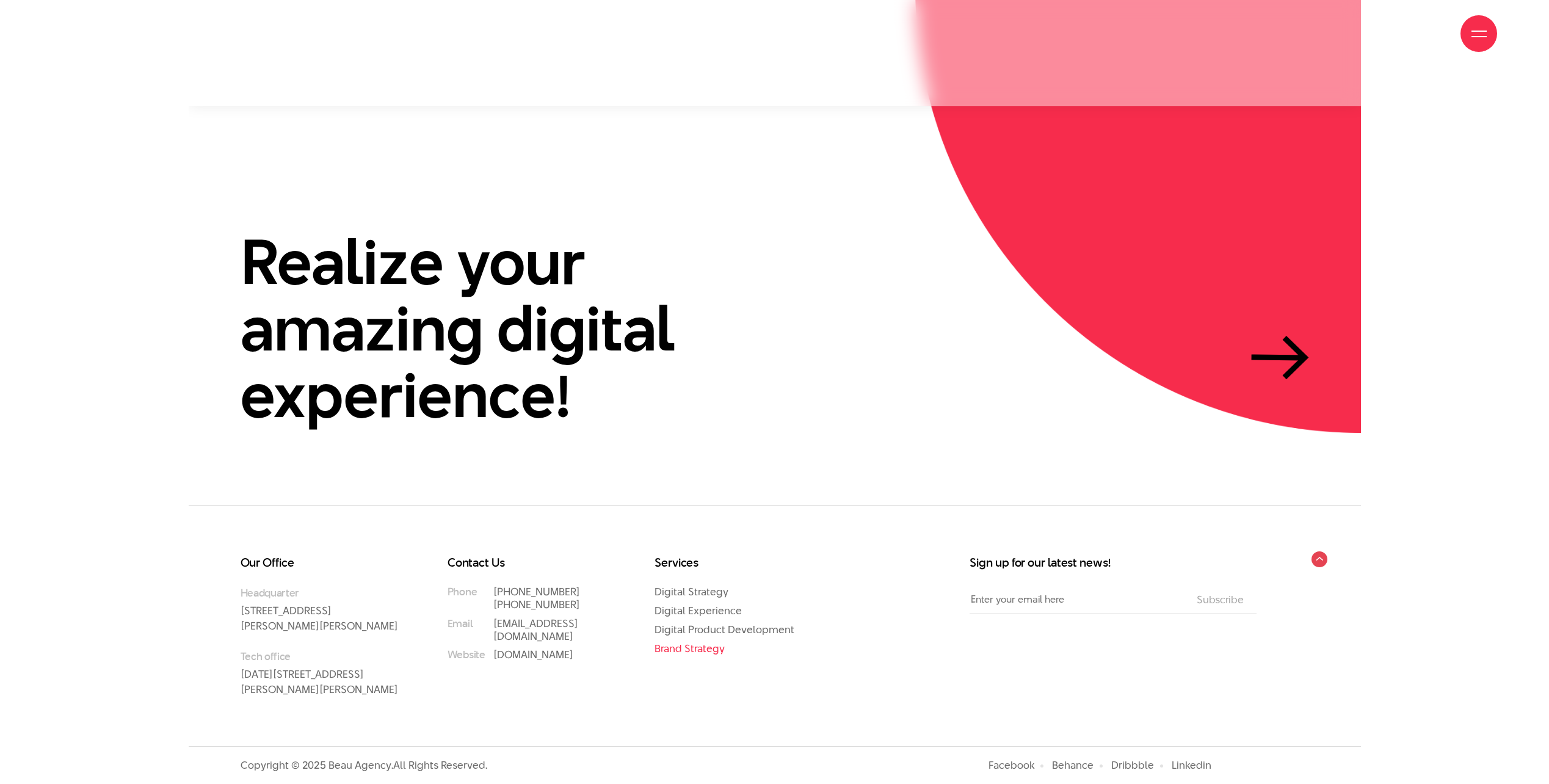
click at [687, 641] on link "Brand Strategy" at bounding box center [690, 648] width 70 height 15
